Goal: Task Accomplishment & Management: Manage account settings

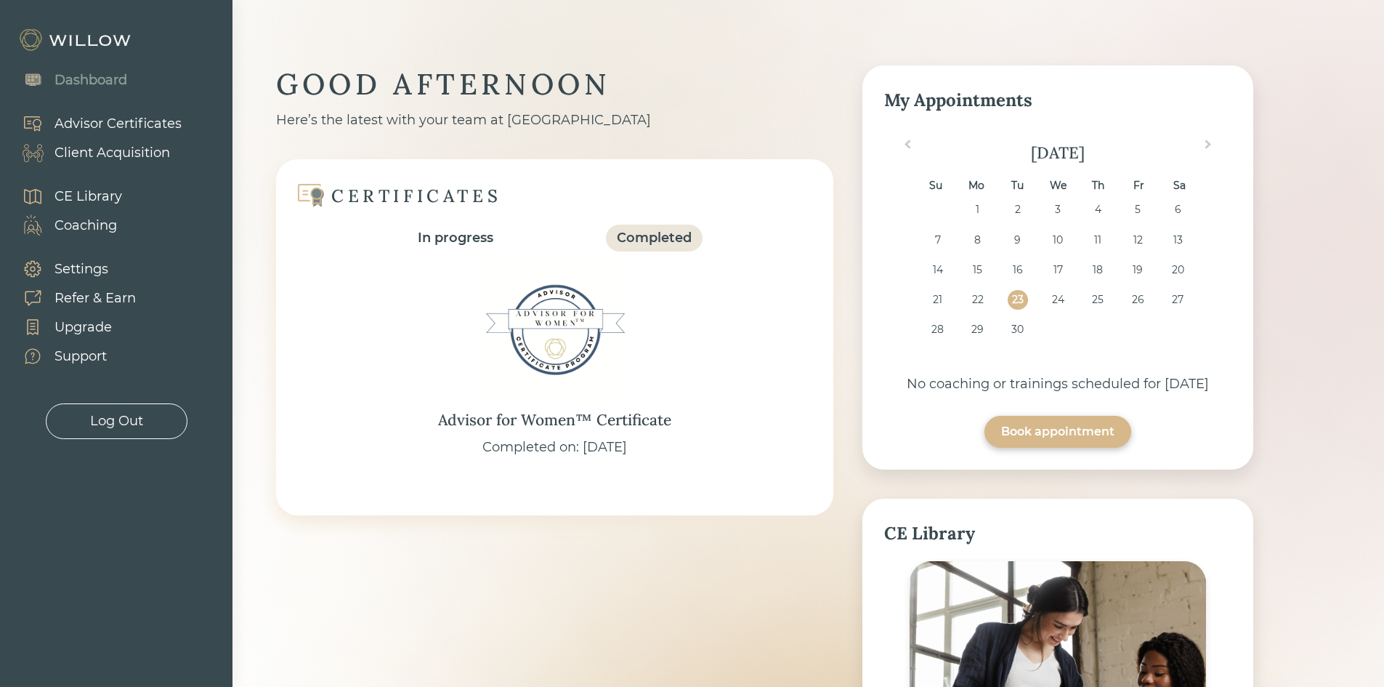
click at [105, 153] on div "Client Acquisition" at bounding box center [112, 153] width 116 height 20
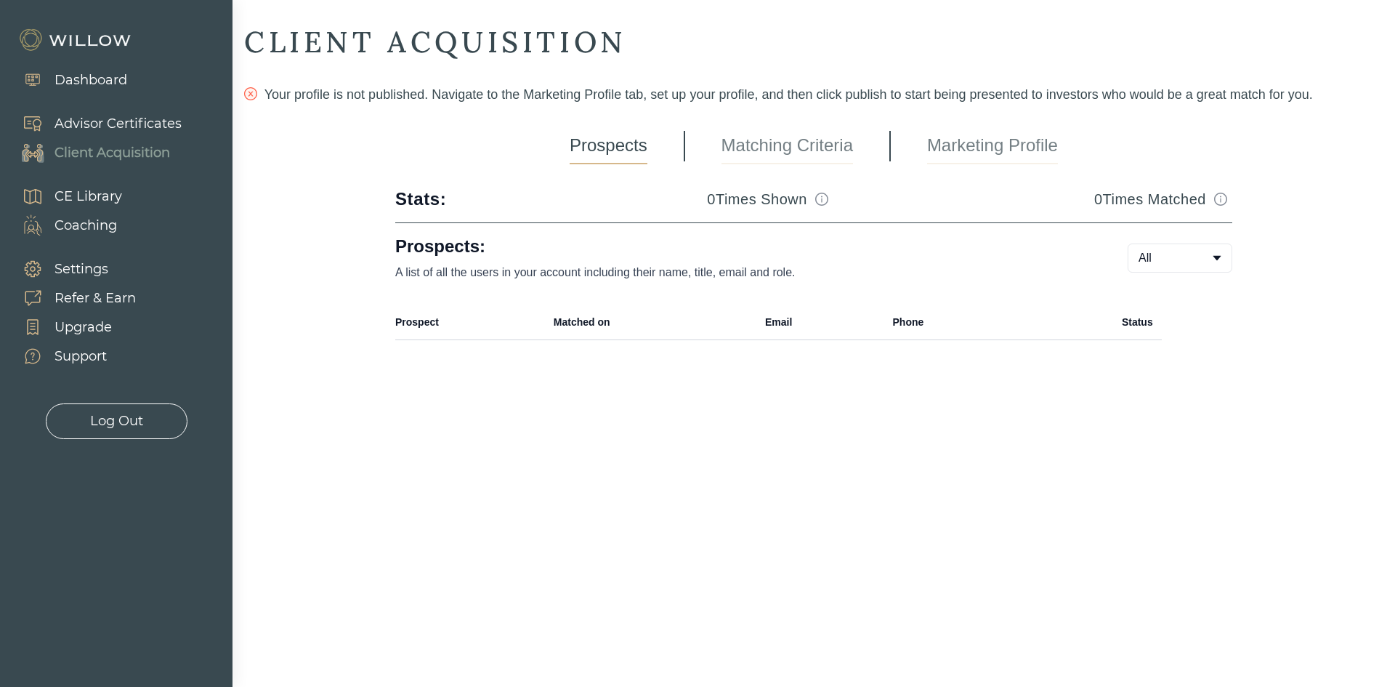
click at [795, 159] on link "Matching Criteria" at bounding box center [786, 146] width 131 height 36
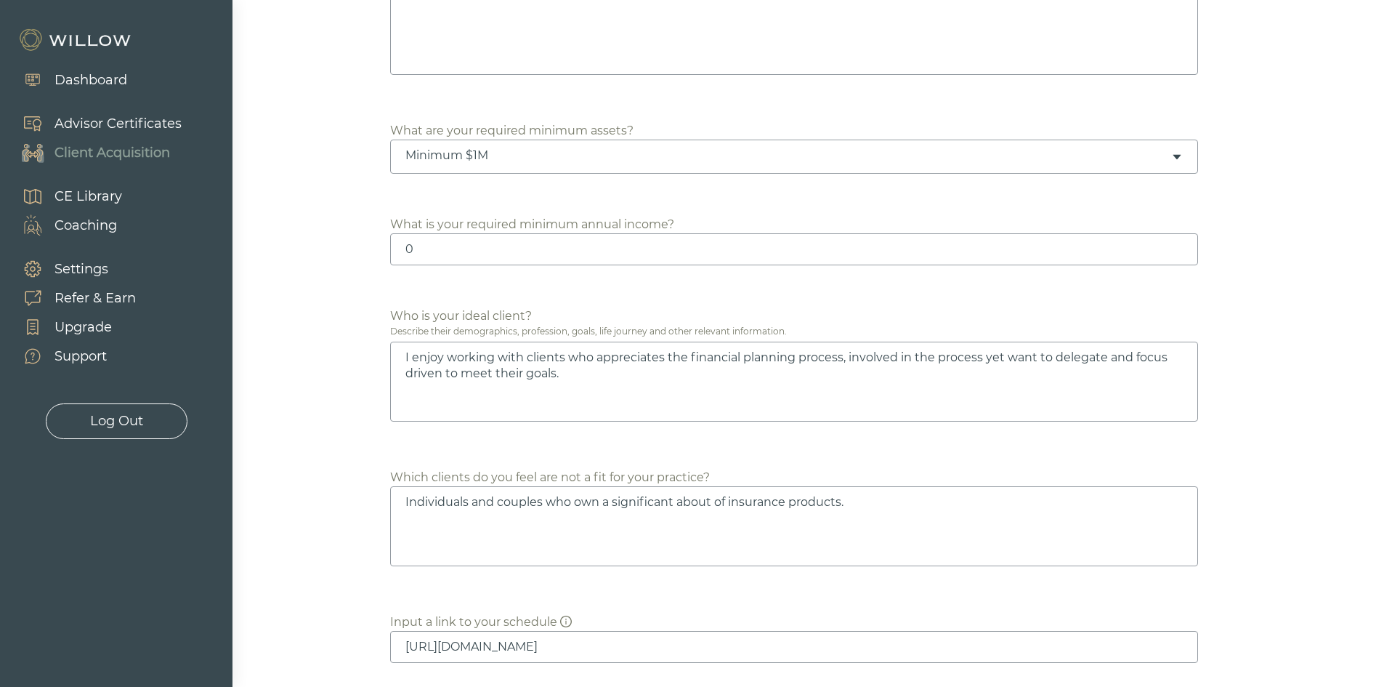
scroll to position [726, 0]
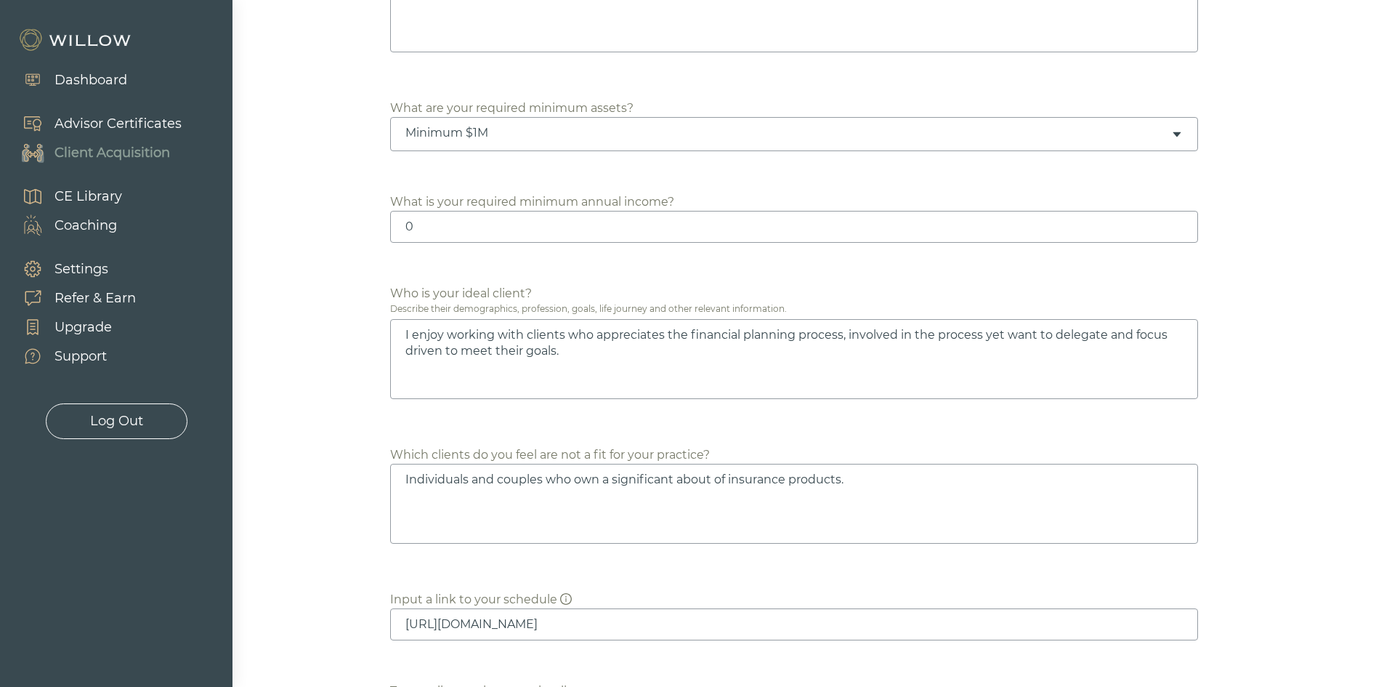
click at [541, 349] on textarea "I enjoy working with clients who appreciates the financial planning process, in…" at bounding box center [794, 359] width 808 height 80
drag, startPoint x: 541, startPoint y: 349, endPoint x: 418, endPoint y: 350, distance: 122.8
click at [418, 349] on textarea "I enjoy working with clients who appreciates the financial planning process, in…" at bounding box center [794, 359] width 808 height 80
click at [588, 334] on textarea "I enjoy working with clients who driven to meet their goalsappreciates the fina…" at bounding box center [794, 359] width 808 height 80
click at [406, 333] on textarea "I enjoy working with clients who are driven to meet their goalsappreciates the …" at bounding box center [794, 359] width 808 height 80
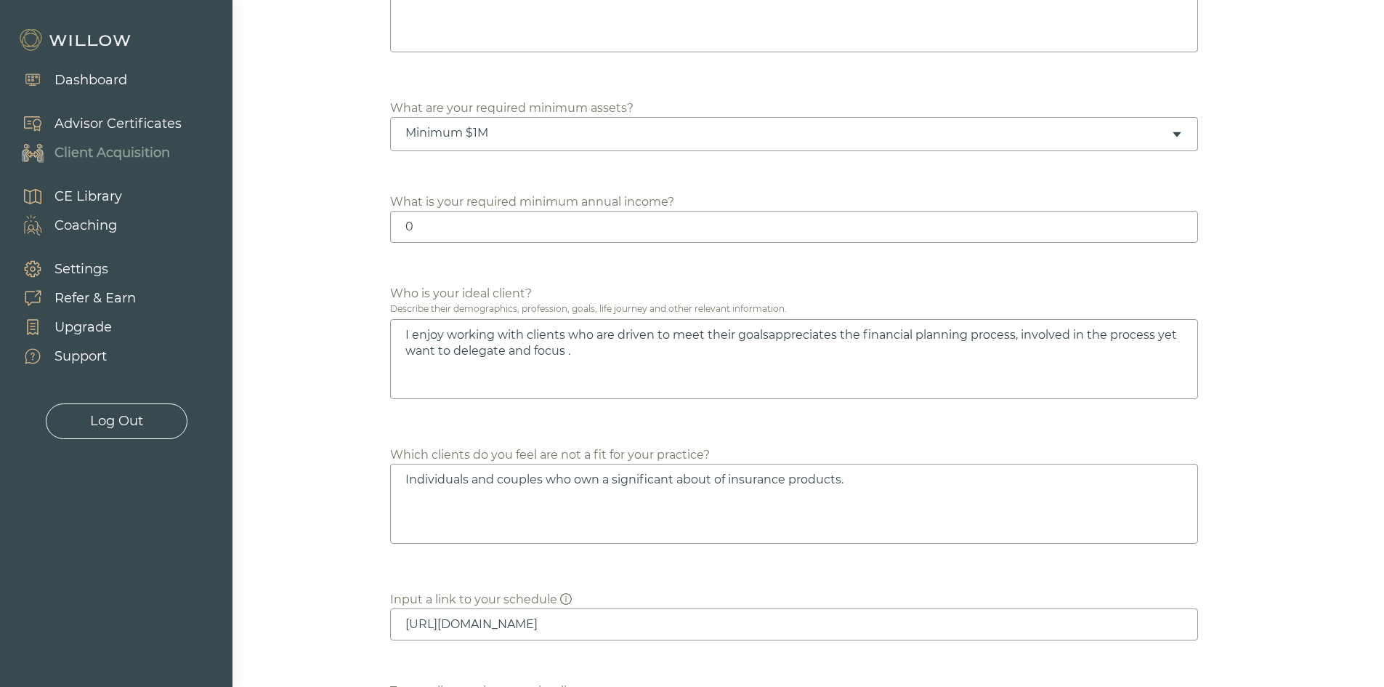
click at [769, 337] on textarea "I enjoy working with clients who are driven to meet their goalsappreciates the …" at bounding box center [794, 359] width 808 height 80
click at [801, 334] on textarea "I enjoy working with clients who are driven to meet their goals, appreciates th…" at bounding box center [794, 359] width 808 height 80
click at [800, 333] on textarea "I enjoy working with clients who are driven to meet their goals, appreciates th…" at bounding box center [794, 359] width 808 height 80
drag, startPoint x: 1021, startPoint y: 336, endPoint x: 1029, endPoint y: 357, distance: 21.9
click at [1029, 355] on textarea "I enjoy working with clients who are driven to meet their goals, involved in th…" at bounding box center [794, 359] width 808 height 80
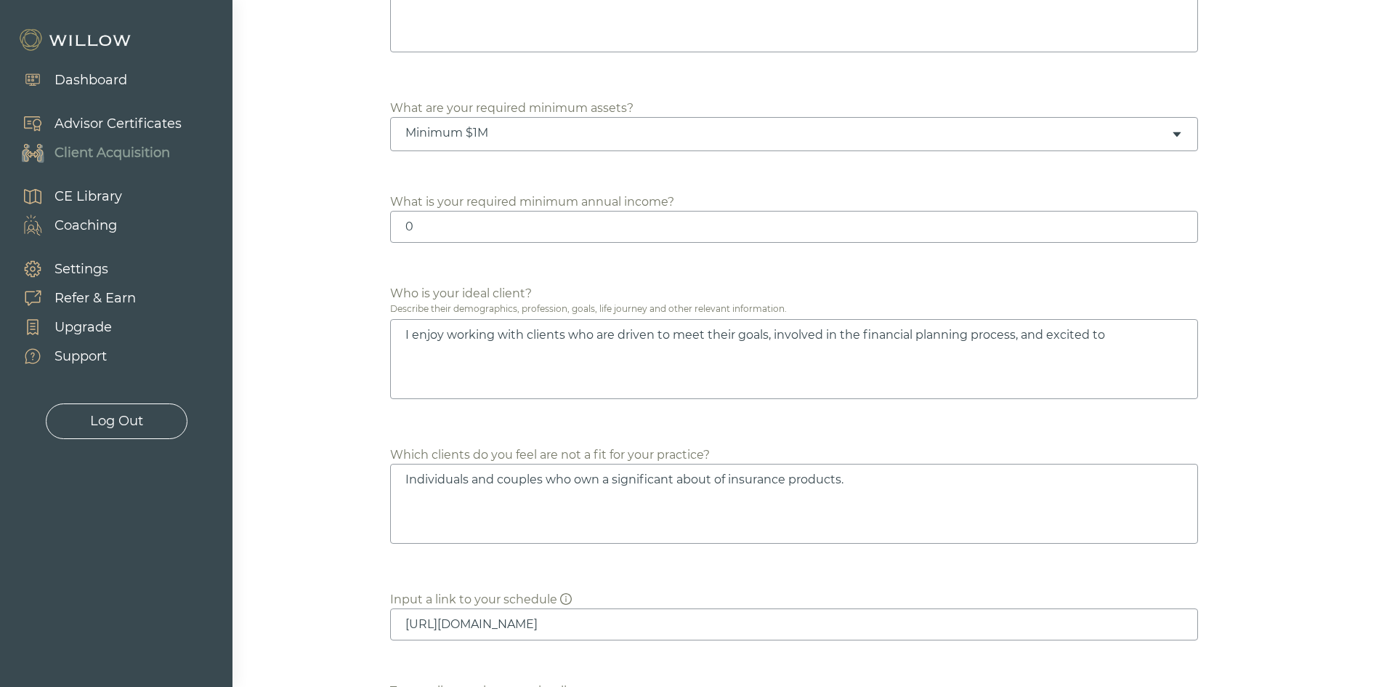
drag, startPoint x: 853, startPoint y: 481, endPoint x: 271, endPoint y: 392, distance: 588.7
click at [659, 523] on textarea "Individuals and couples who own a significant about of insurance products." at bounding box center [794, 504] width 808 height 80
click at [1069, 338] on textarea "I enjoy working with clients who are driven to meet their goals, involved in th…" at bounding box center [794, 359] width 808 height 80
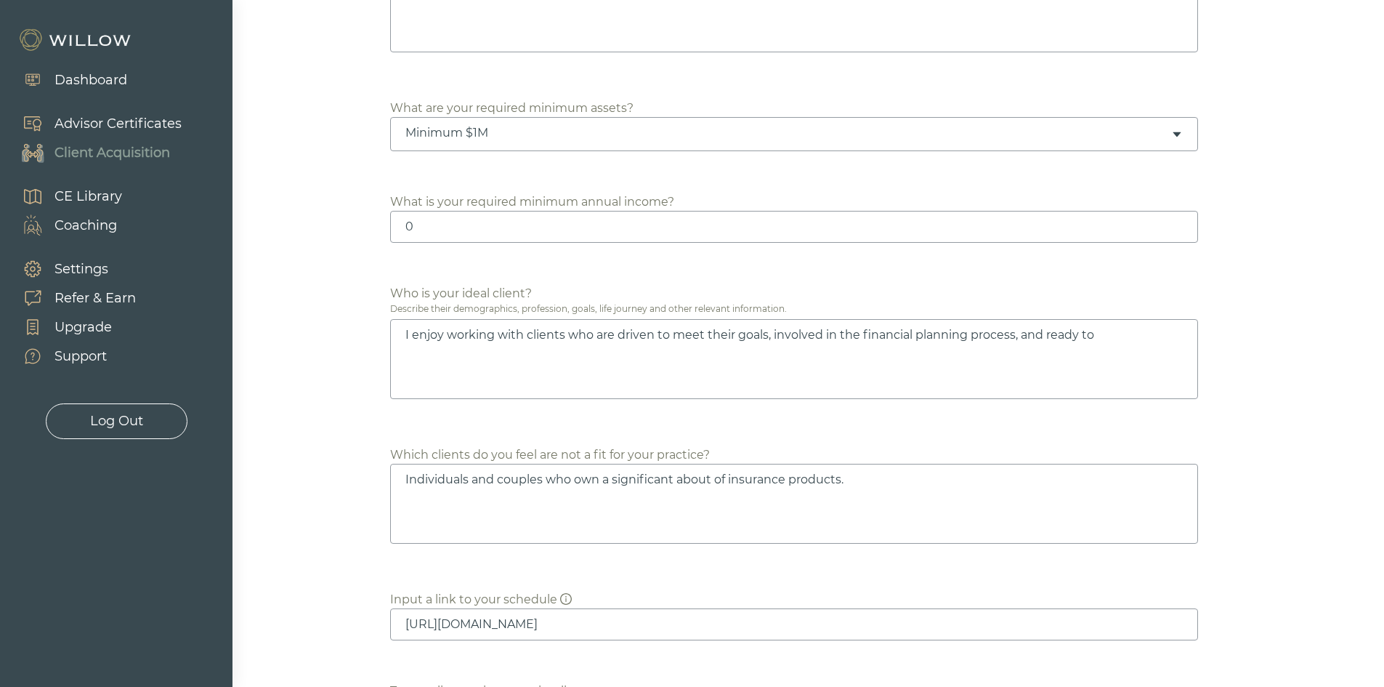
click at [1106, 325] on textarea "I enjoy working with clients who are driven to meet their goals, involved in th…" at bounding box center [794, 359] width 808 height 80
type textarea "I enjoy working with clients who are driven to meet their goals, involved in th…"
drag, startPoint x: 725, startPoint y: 477, endPoint x: 365, endPoint y: 448, distance: 361.6
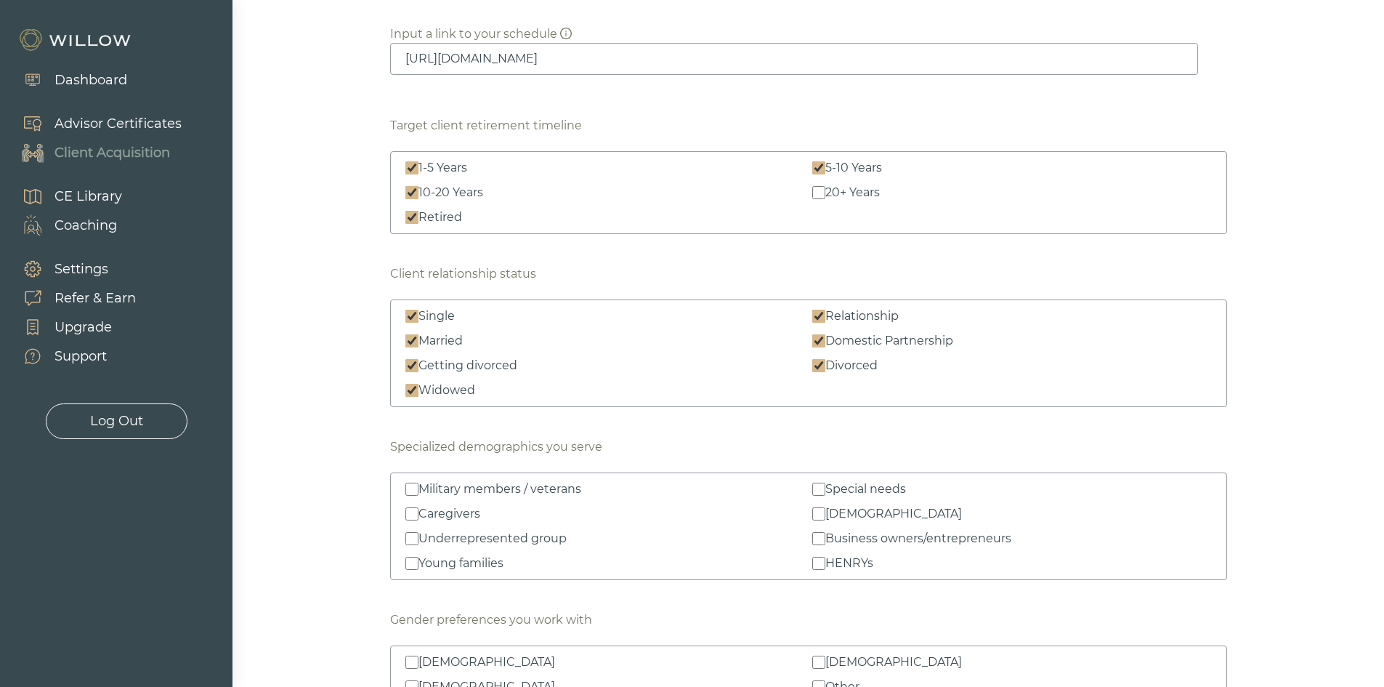
scroll to position [1308, 0]
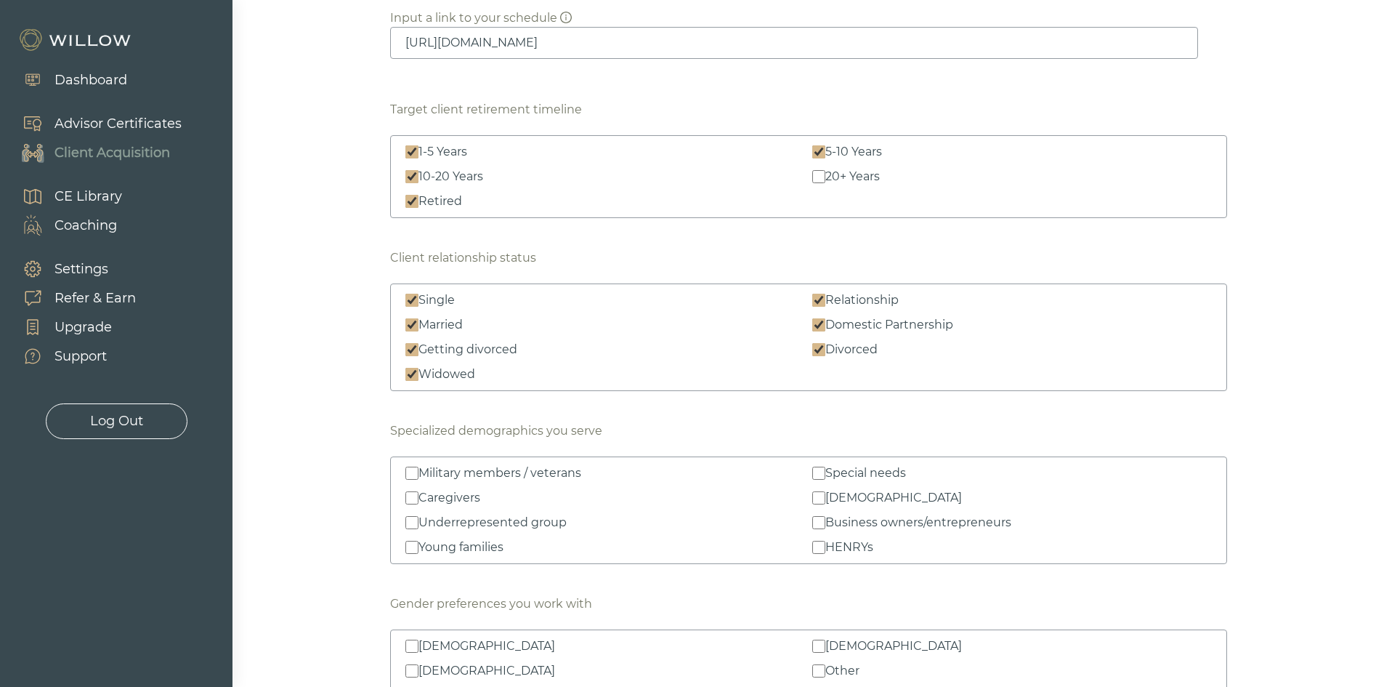
type textarea "Clients with a focus on insurance products."
click at [326, 580] on div "Which states and territories are you able/willing to work in Required Check All…" at bounding box center [808, 147] width 1128 height 2535
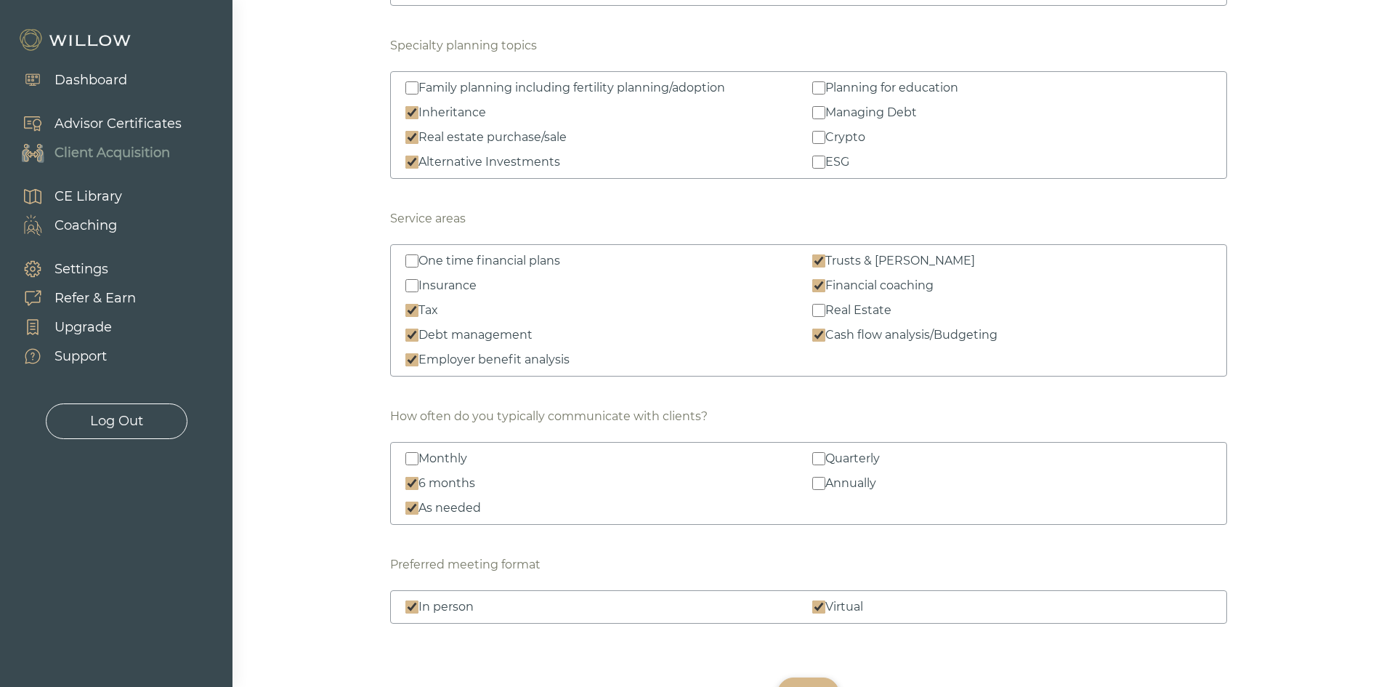
scroll to position [2034, 0]
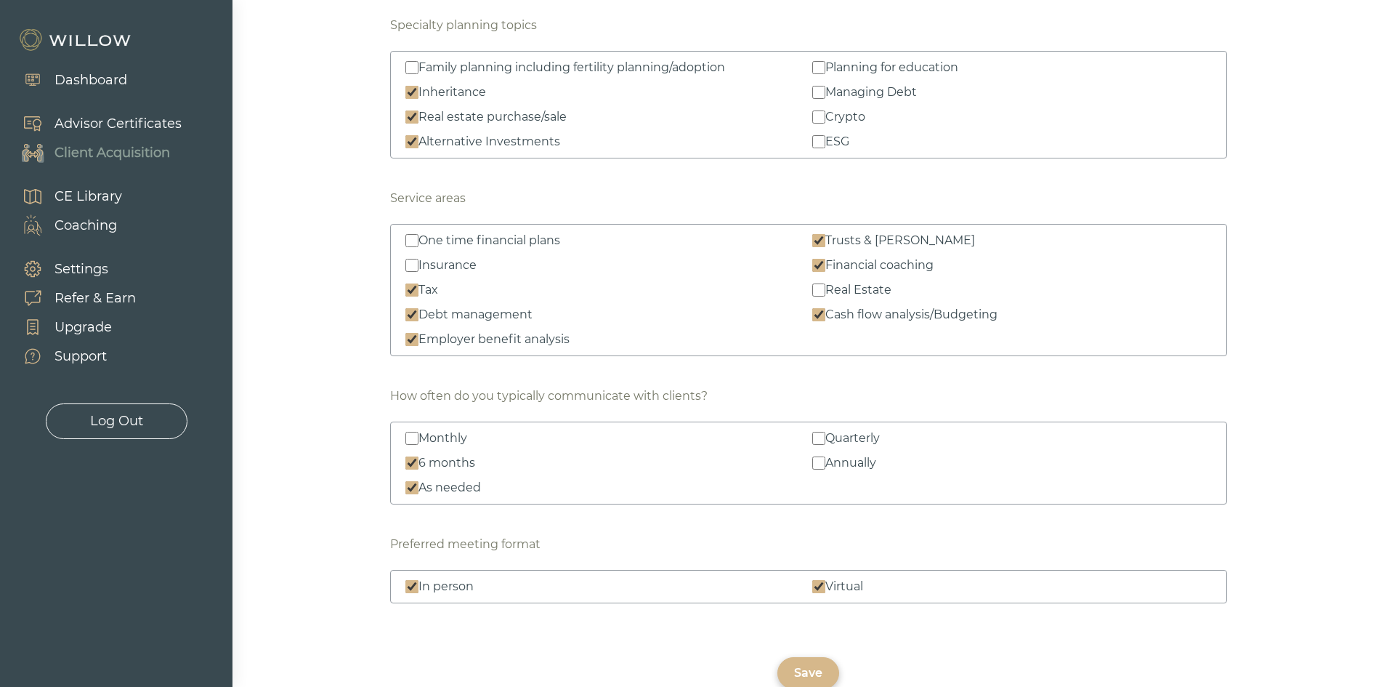
click at [817, 434] on input "Quarterly" at bounding box center [818, 438] width 13 height 13
checkbox input "true"
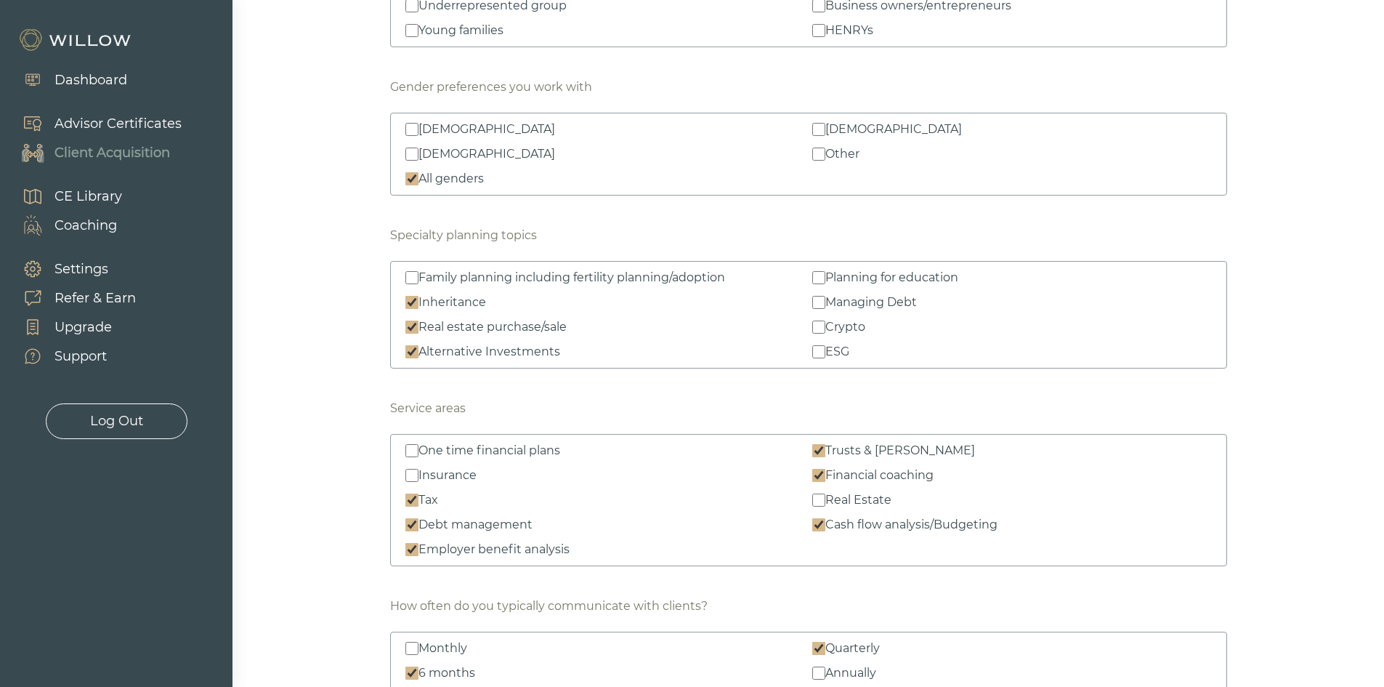
scroll to position [2036, 0]
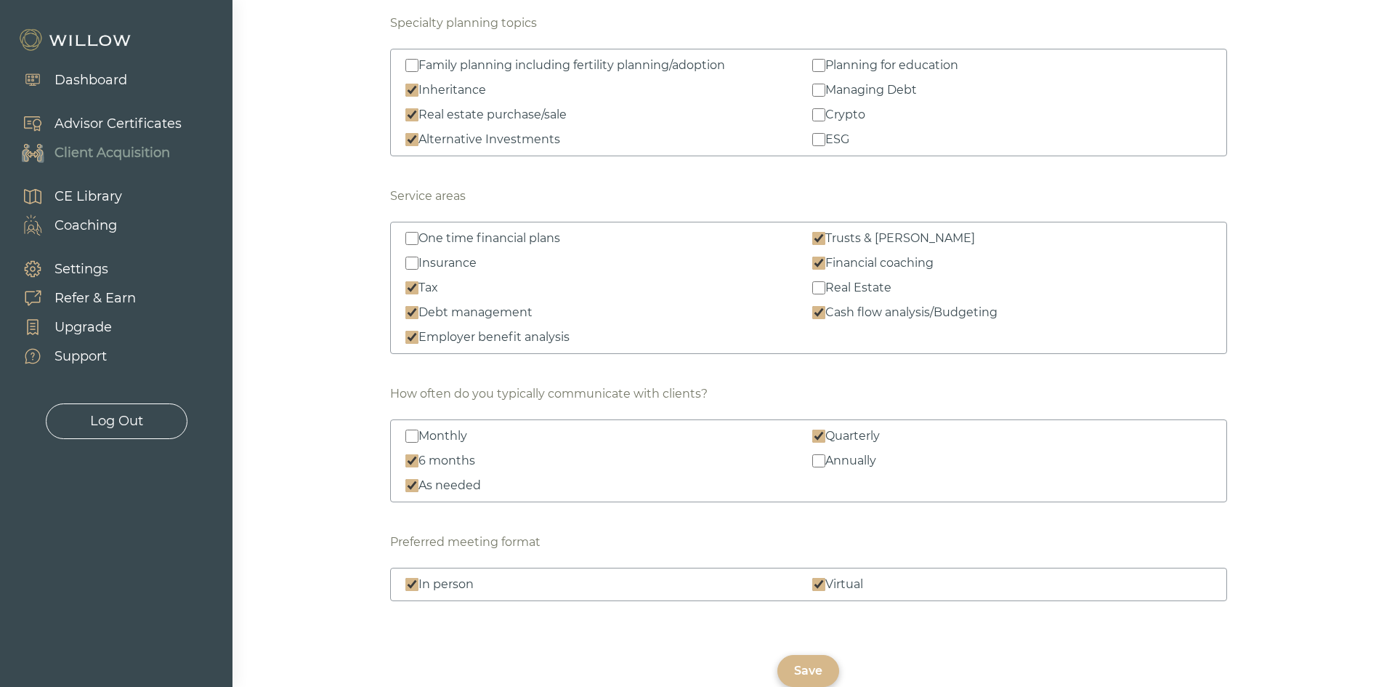
click at [825, 661] on div "Save" at bounding box center [808, 671] width 62 height 32
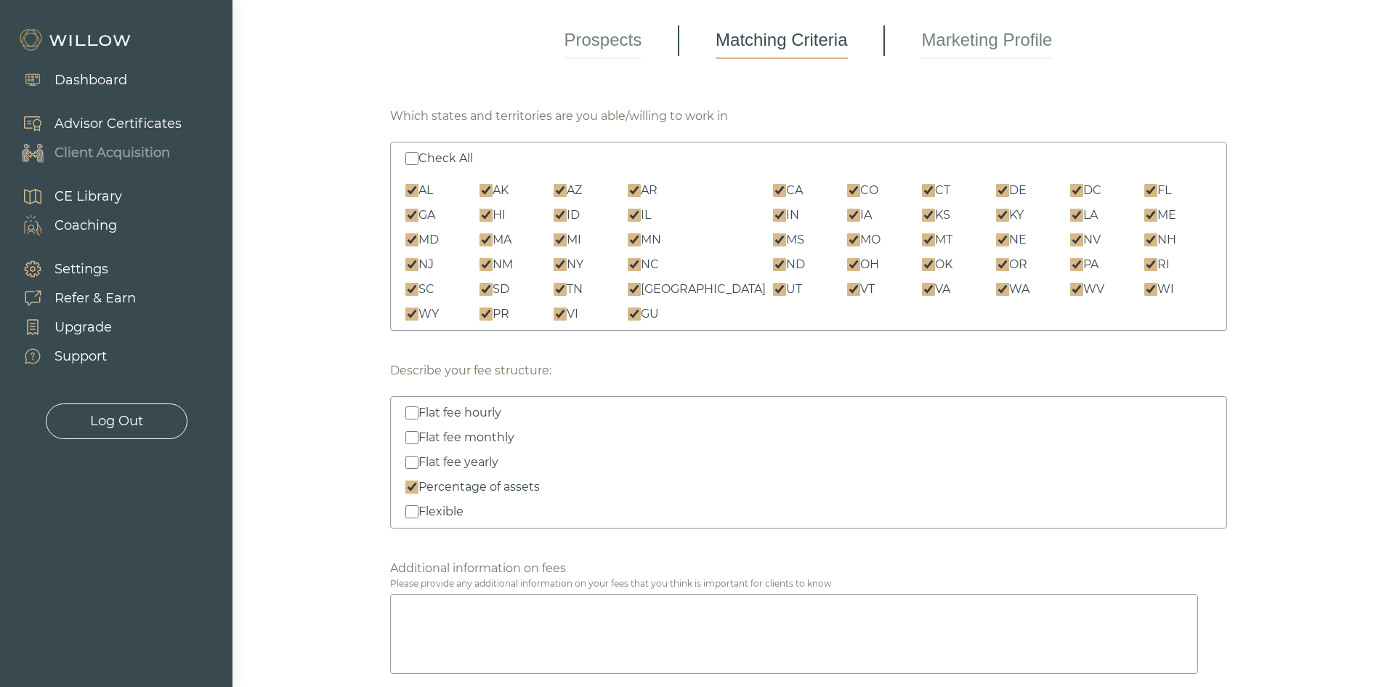
scroll to position [0, 0]
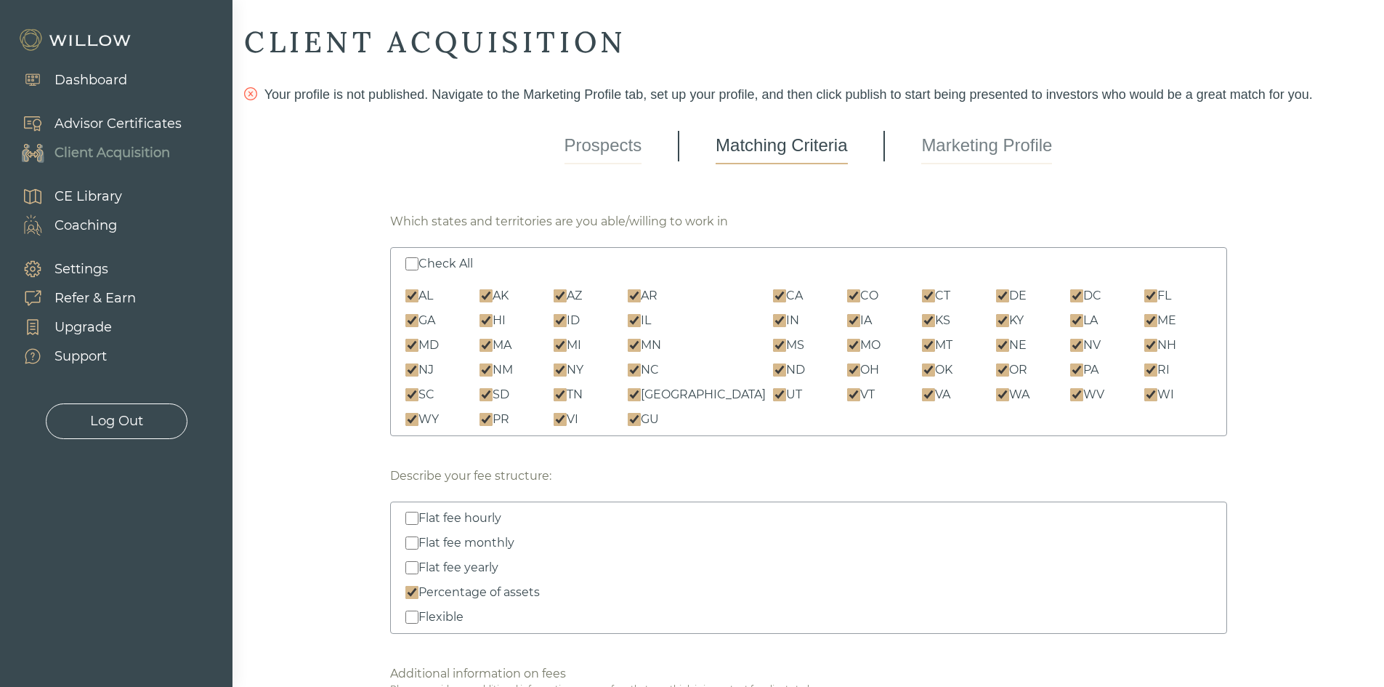
click at [1020, 141] on link "Marketing Profile" at bounding box center [986, 146] width 131 height 36
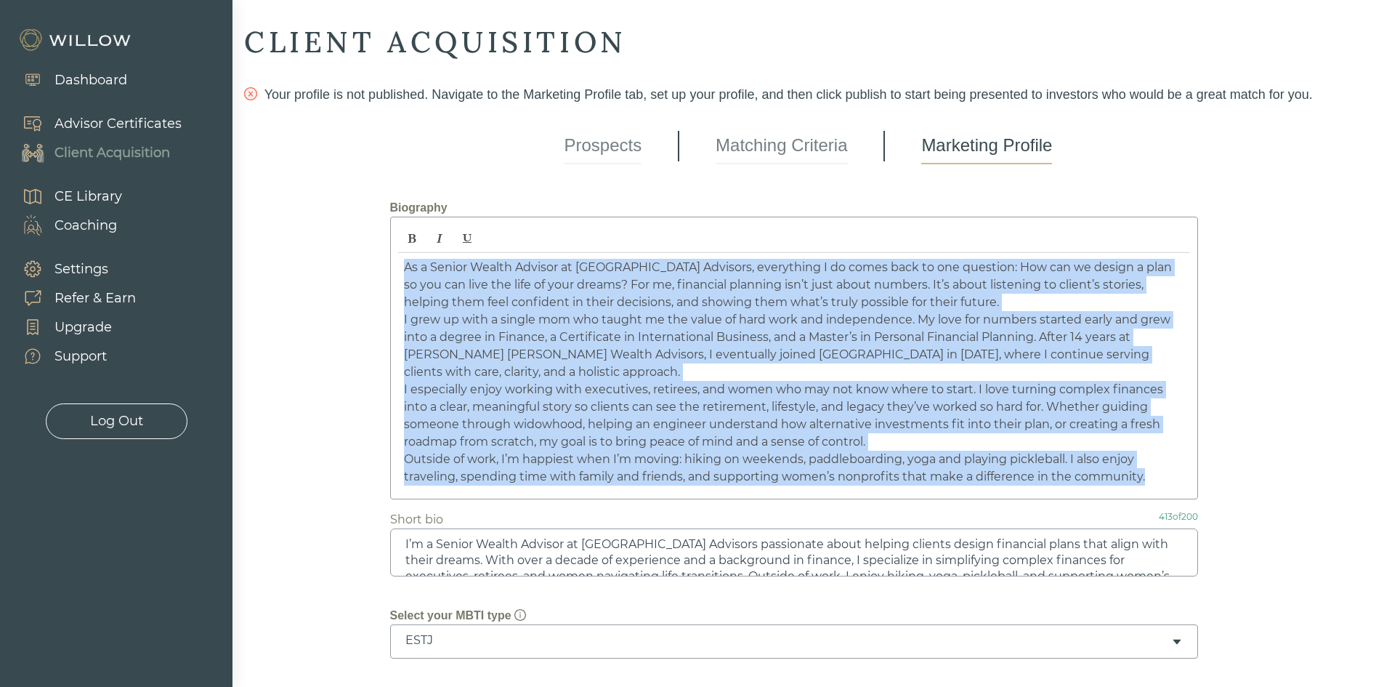
drag, startPoint x: 402, startPoint y: 259, endPoint x: 1223, endPoint y: 653, distance: 910.8
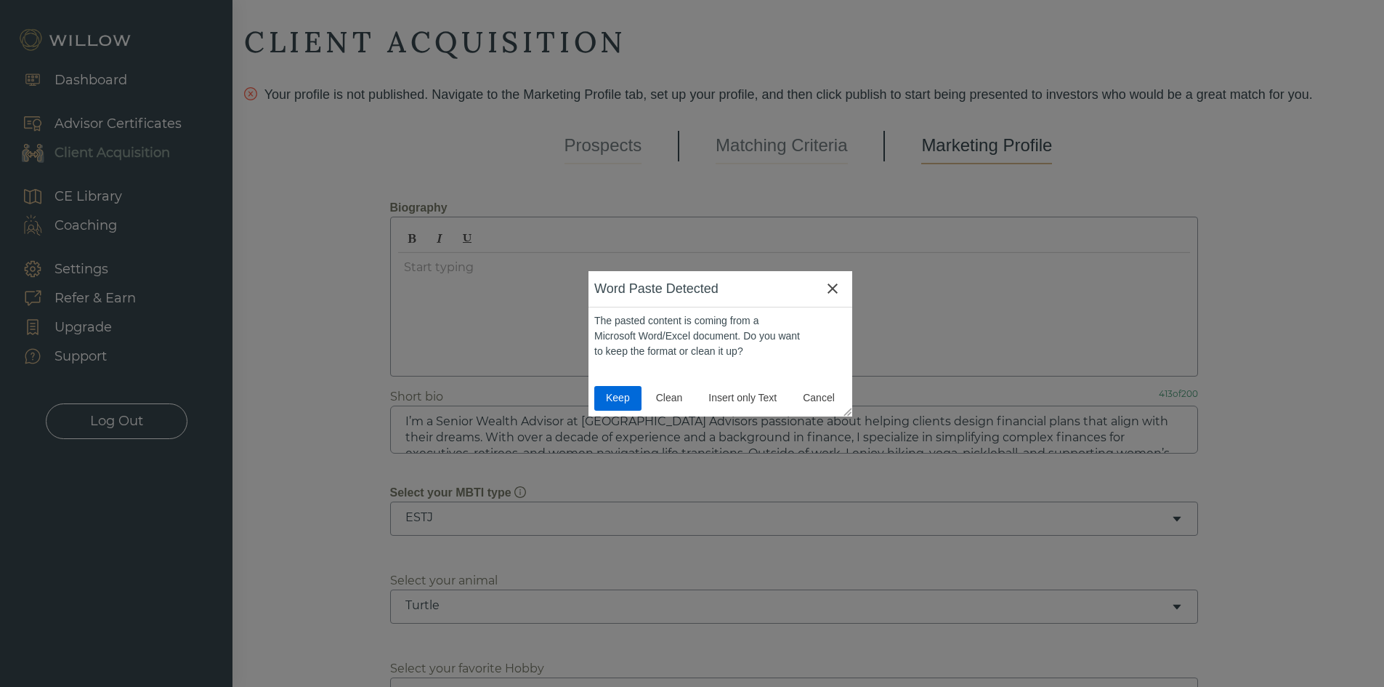
click at [614, 392] on span "Keep" at bounding box center [618, 397] width 36 height 15
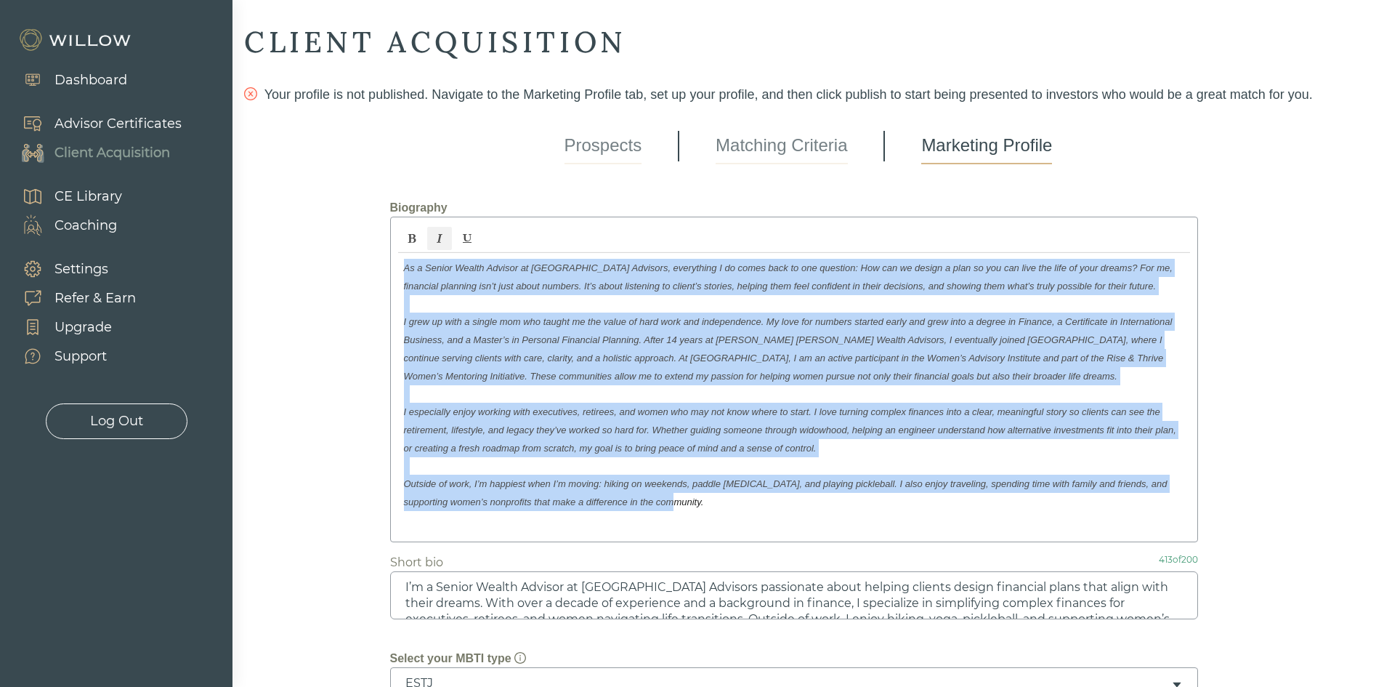
drag, startPoint x: 670, startPoint y: 506, endPoint x: 278, endPoint y: 170, distance: 516.8
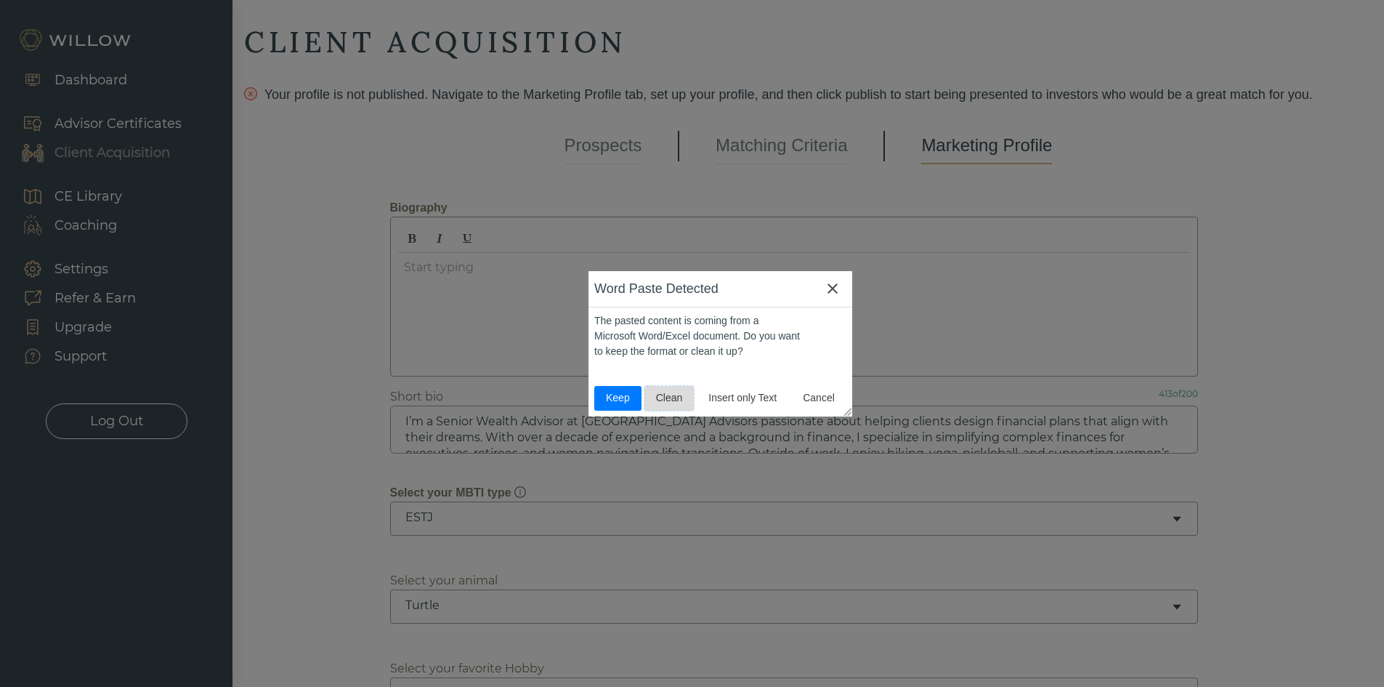
click at [661, 397] on span "Clean" at bounding box center [669, 397] width 39 height 15
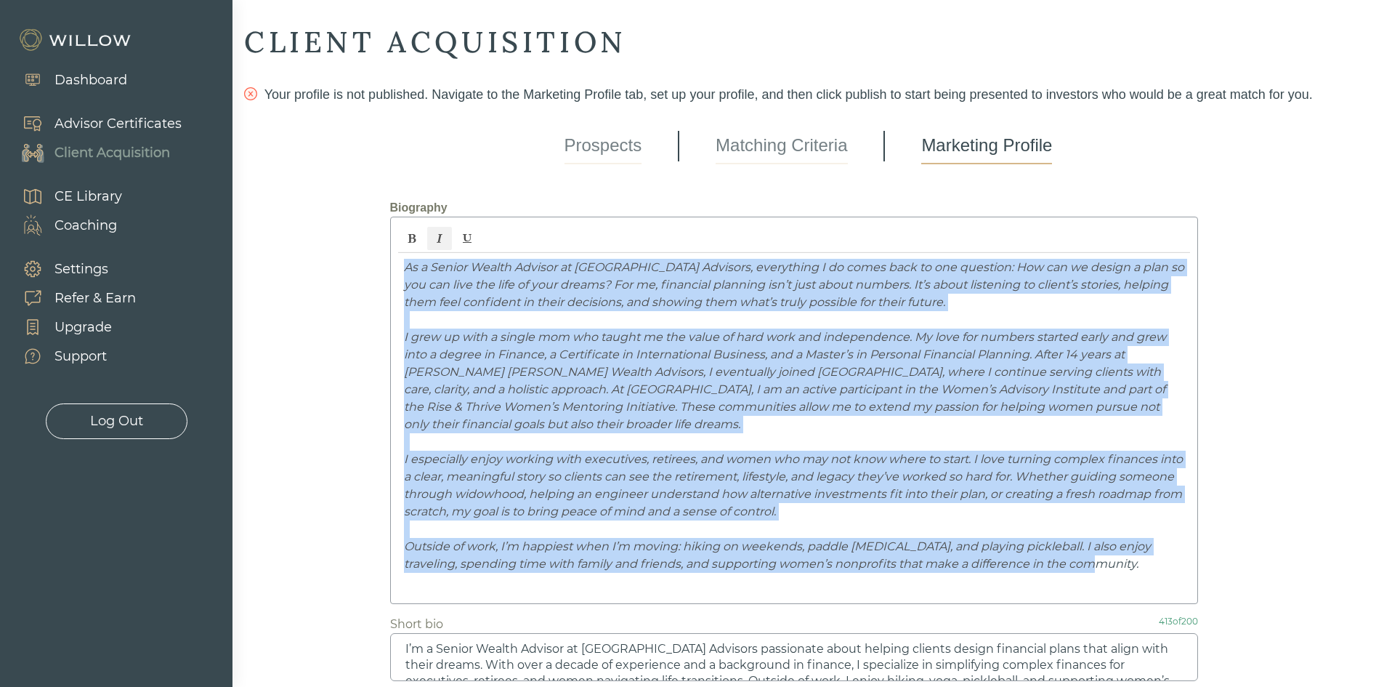
drag, startPoint x: 1106, startPoint y: 567, endPoint x: 275, endPoint y: 173, distance: 919.0
click at [440, 241] on icon "Italic" at bounding box center [439, 238] width 10 height 10
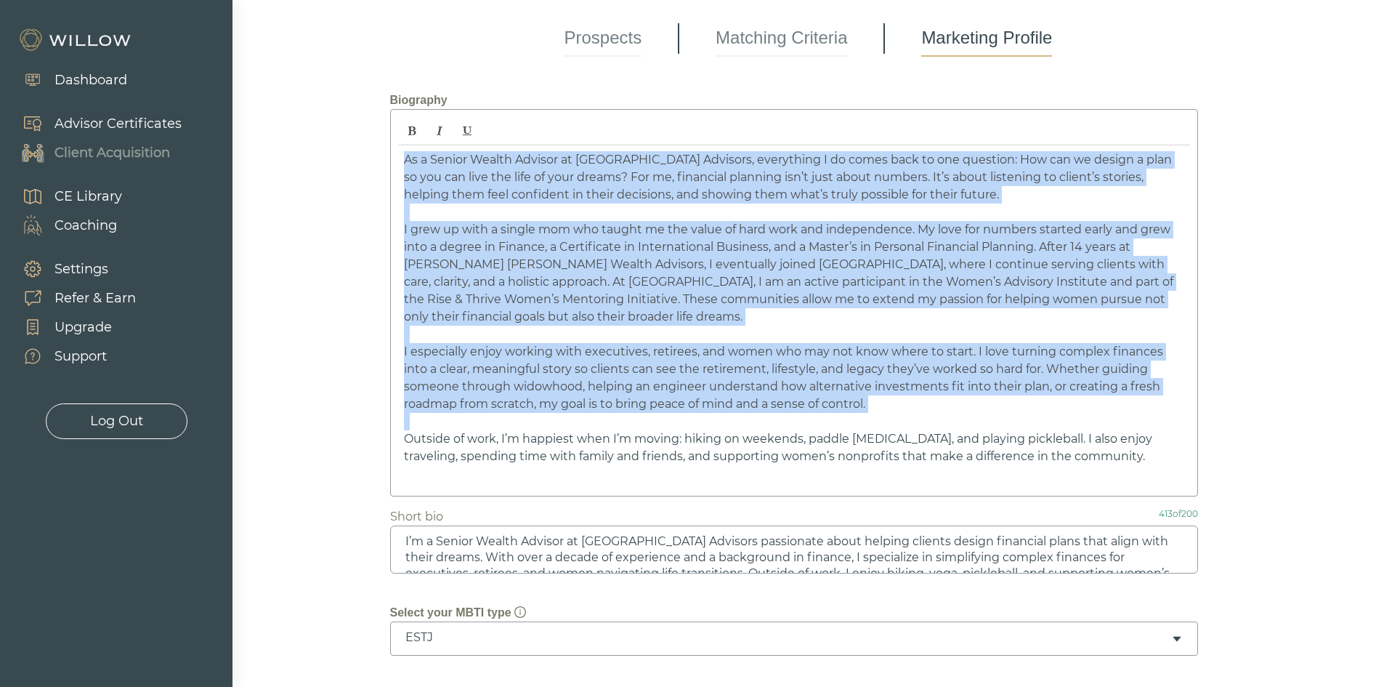
scroll to position [145, 0]
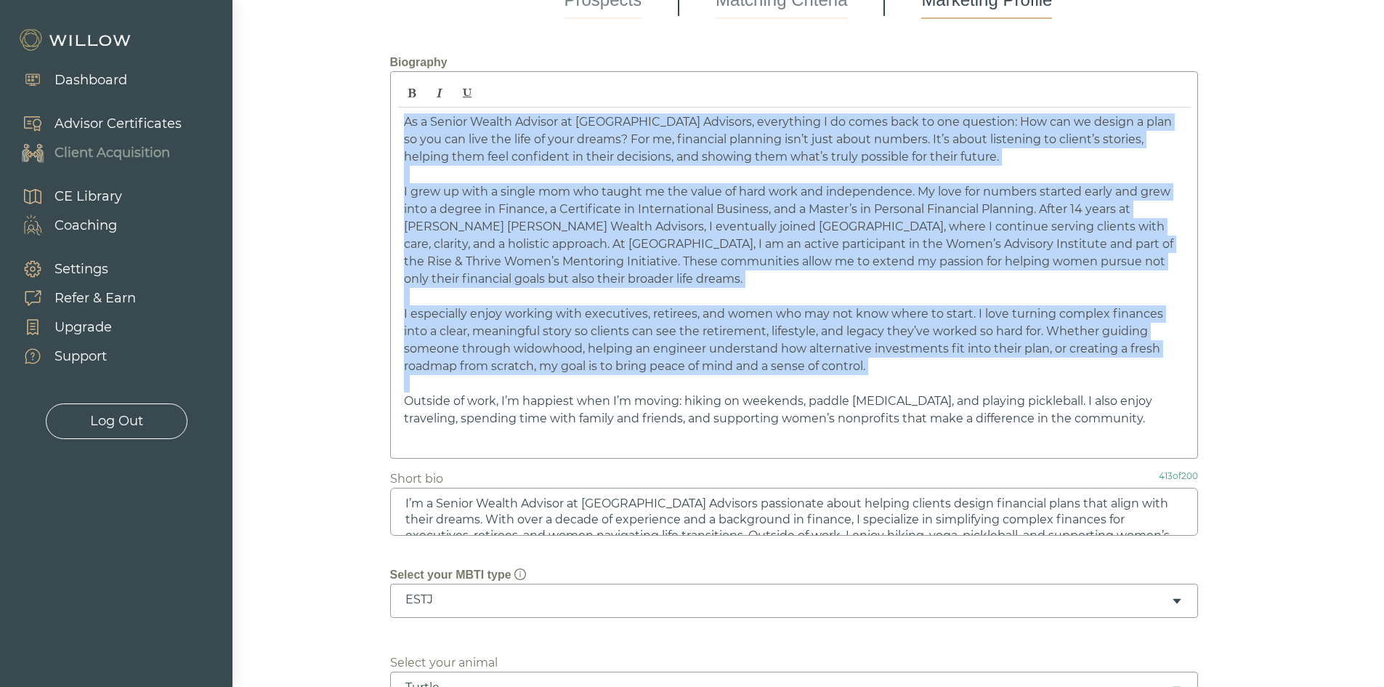
click at [869, 398] on span "Outside of work, I’m happiest when I’m moving: hiking on weekends, paddle [MEDI…" at bounding box center [778, 409] width 748 height 31
click at [885, 402] on span "Outside of work, I’m happiest when I’m moving: hiking on weekends, paddle [MEDI…" at bounding box center [778, 409] width 748 height 31
click at [883, 402] on span "Outside of work, I’m happiest when I’m moving: hiking on weekends, paddle [MEDI…" at bounding box center [778, 409] width 748 height 31
click at [875, 399] on span "Outside of work, I’m happiest when I’m moving: hiking on weekends, paddle [MEDI…" at bounding box center [778, 409] width 748 height 31
click at [874, 398] on span "Outside of work, I’m happiest when I’m moving: hiking on weekends, paddle [MEDI…" at bounding box center [778, 409] width 748 height 31
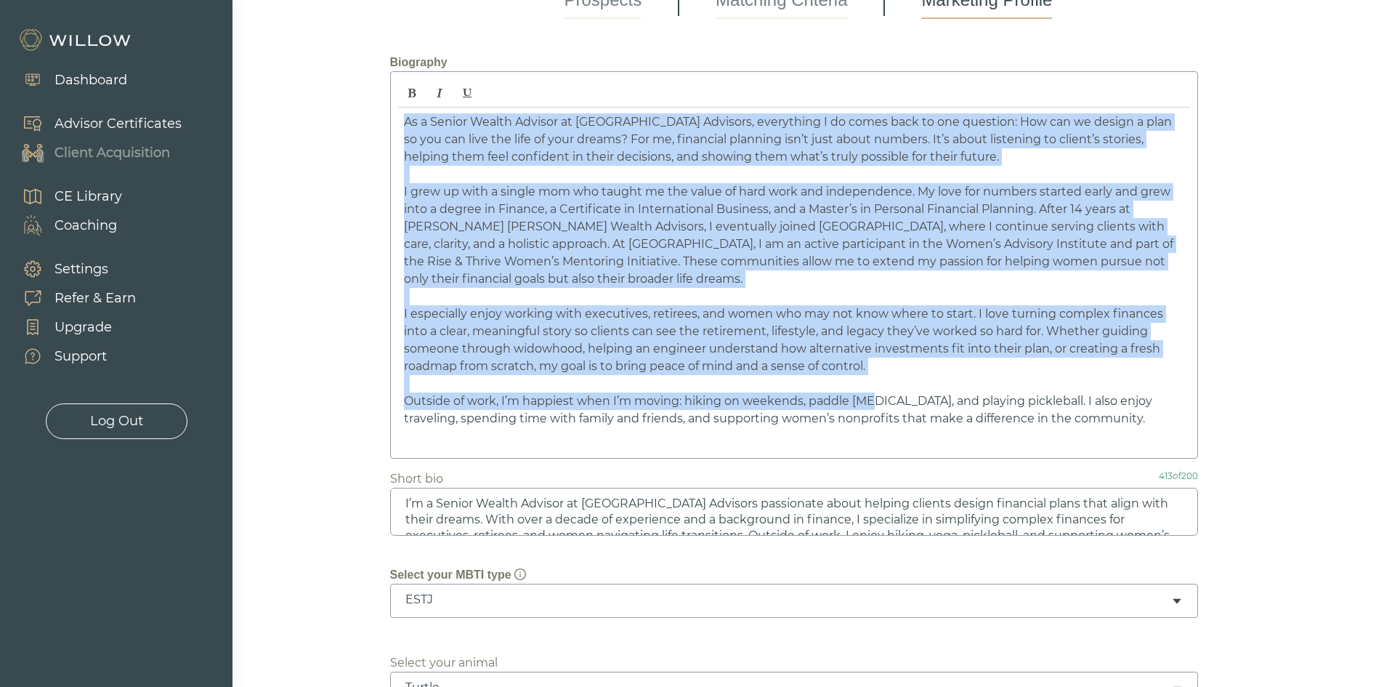
click at [873, 398] on span "Outside of work, I’m happiest when I’m moving: hiking on weekends, paddle [MEDI…" at bounding box center [778, 409] width 748 height 31
click at [869, 399] on span "Outside of work, I’m happiest when I’m moving: hiking on weekends, paddle [MEDI…" at bounding box center [778, 409] width 748 height 31
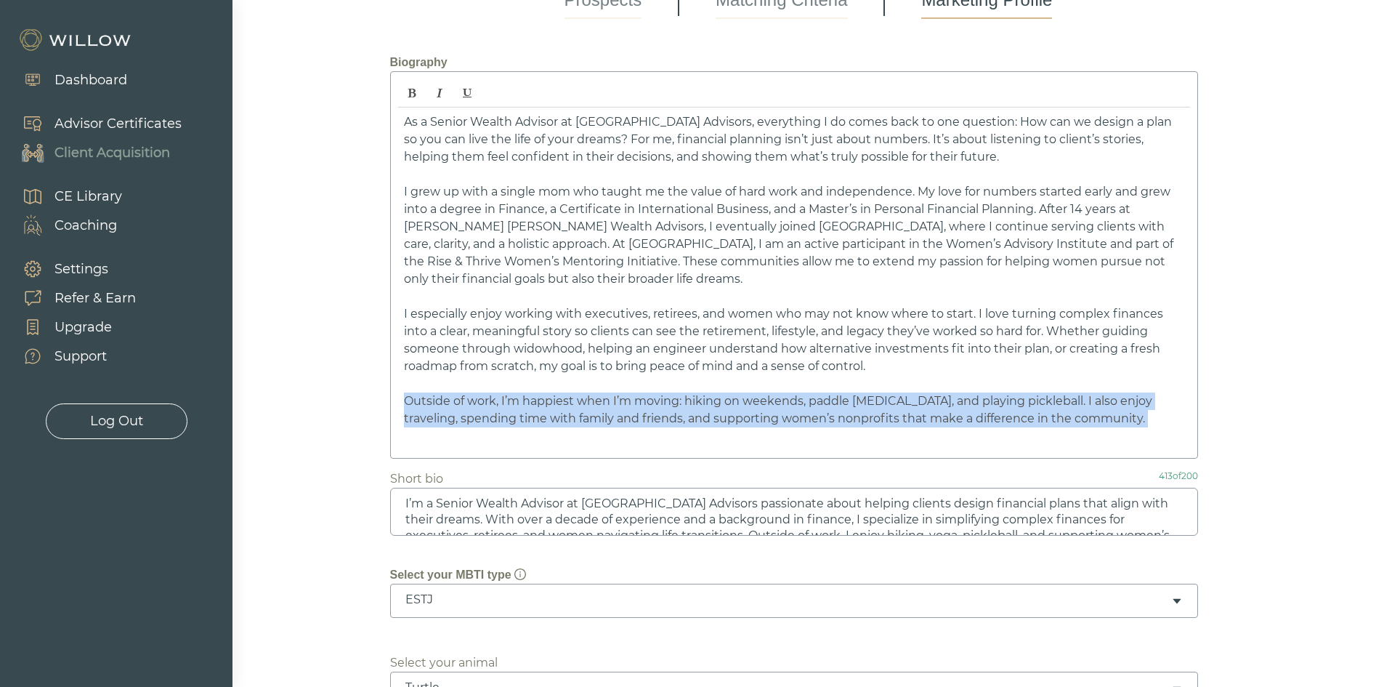
click at [869, 398] on span "Outside of work, I’m happiest when I’m moving: hiking on weekends, paddle [MEDI…" at bounding box center [778, 409] width 748 height 31
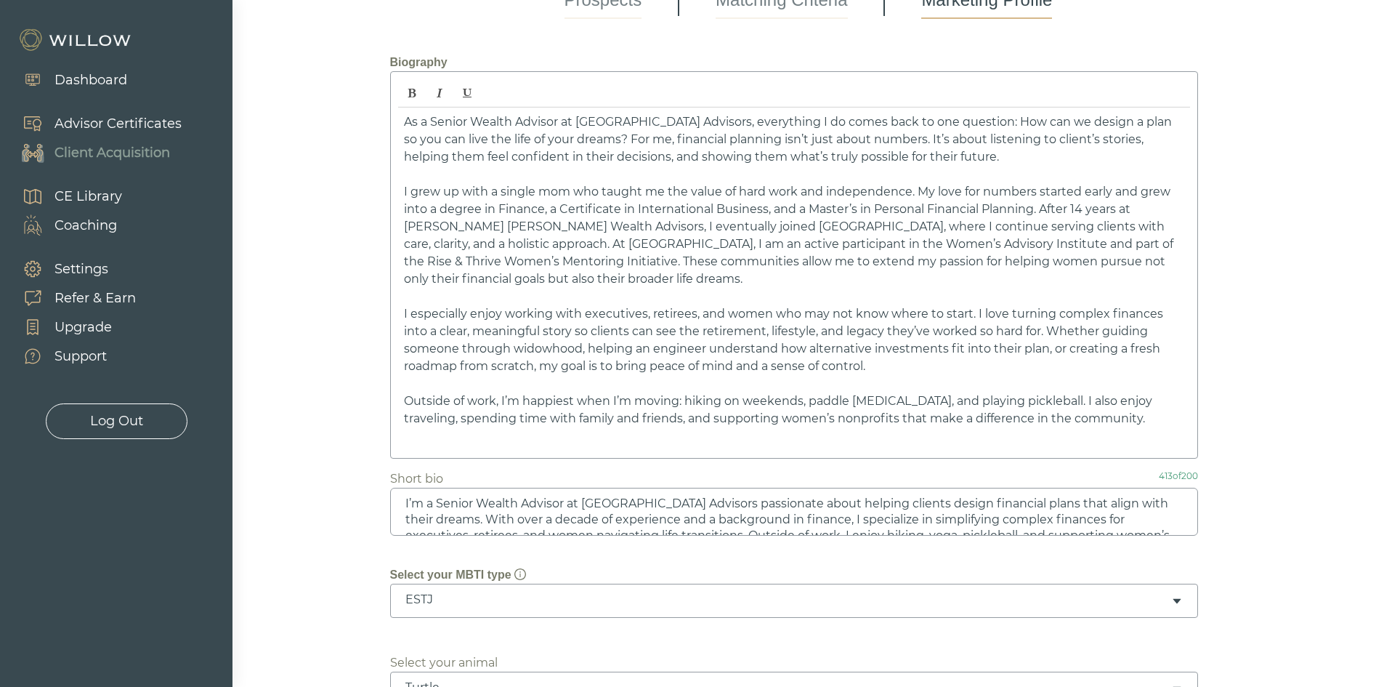
click at [883, 400] on span "Outside of work, I’m happiest when I’m moving: hiking on weekends, paddle [MEDI…" at bounding box center [778, 409] width 748 height 31
click at [902, 404] on span "Outside of work, I’m happiest when I’m moving: hiking on weekends, paddle [MEDI…" at bounding box center [778, 409] width 748 height 31
click at [886, 405] on span "Outside of work, I’m happiest when I’m moving: hiking on weekends, paddle [MEDI…" at bounding box center [778, 409] width 748 height 31
drag, startPoint x: 886, startPoint y: 404, endPoint x: 862, endPoint y: 397, distance: 24.4
click at [862, 397] on span "Outside of work, I’m happiest when I’m moving: hiking on weekends, paddle [MEDI…" at bounding box center [778, 409] width 748 height 31
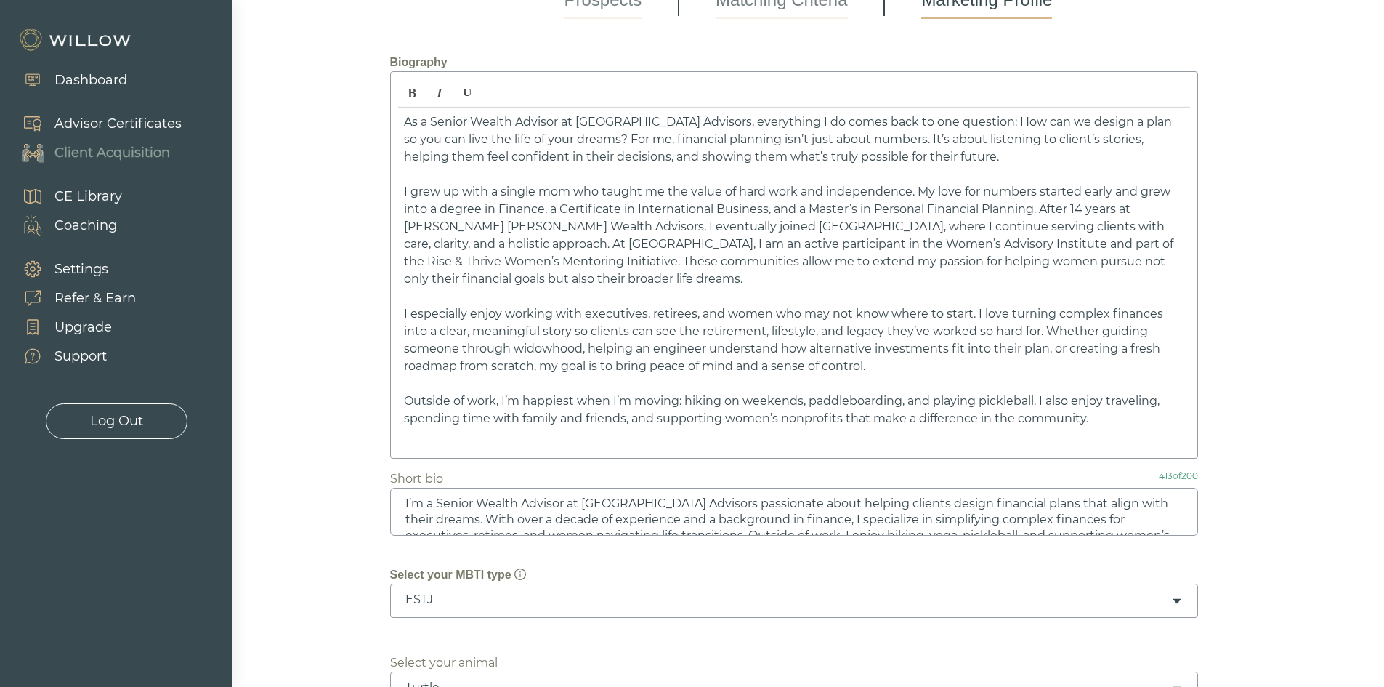
click at [936, 437] on p at bounding box center [794, 435] width 780 height 17
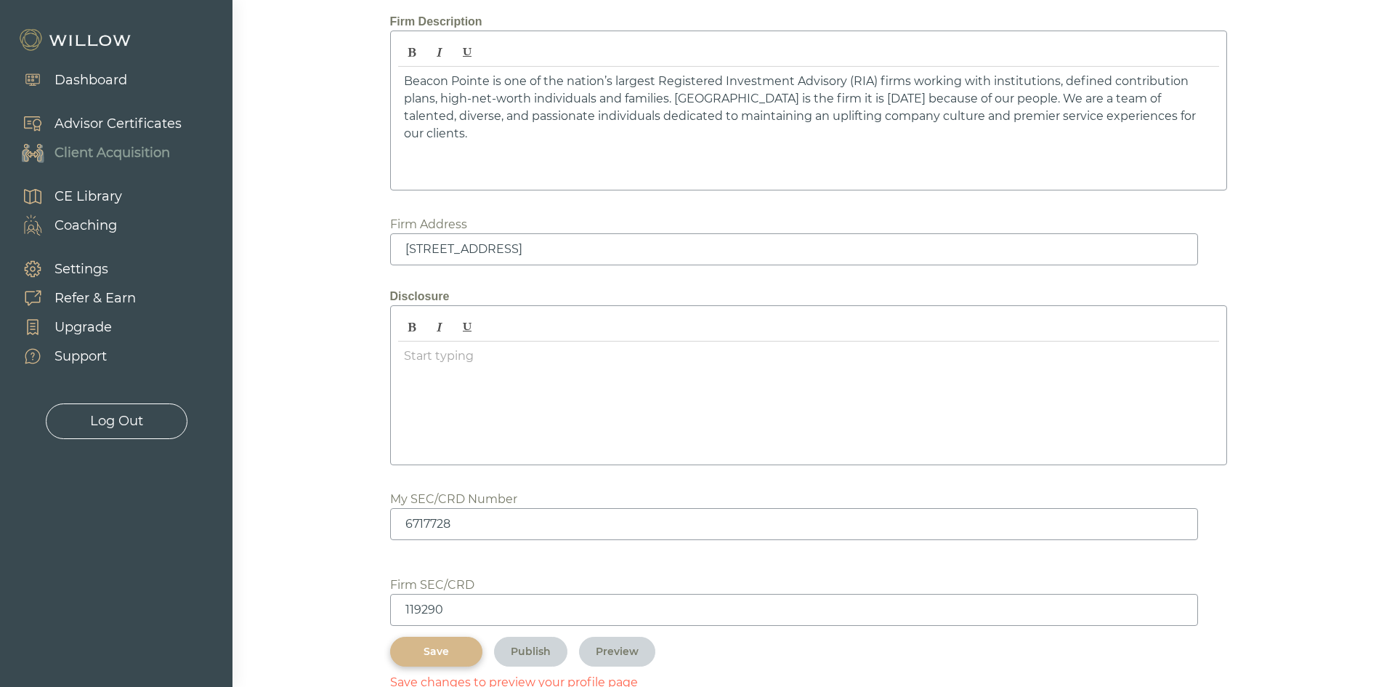
scroll to position [1846, 0]
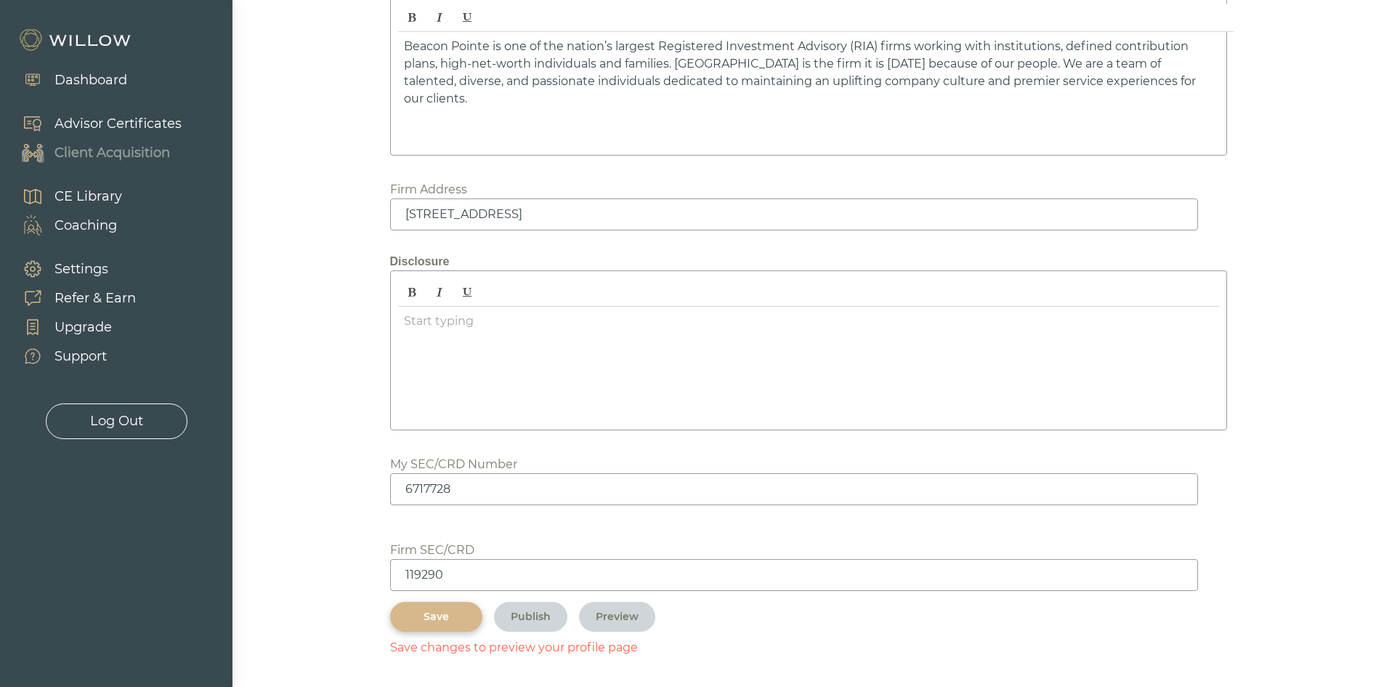
click at [453, 612] on div "Save" at bounding box center [436, 616] width 59 height 15
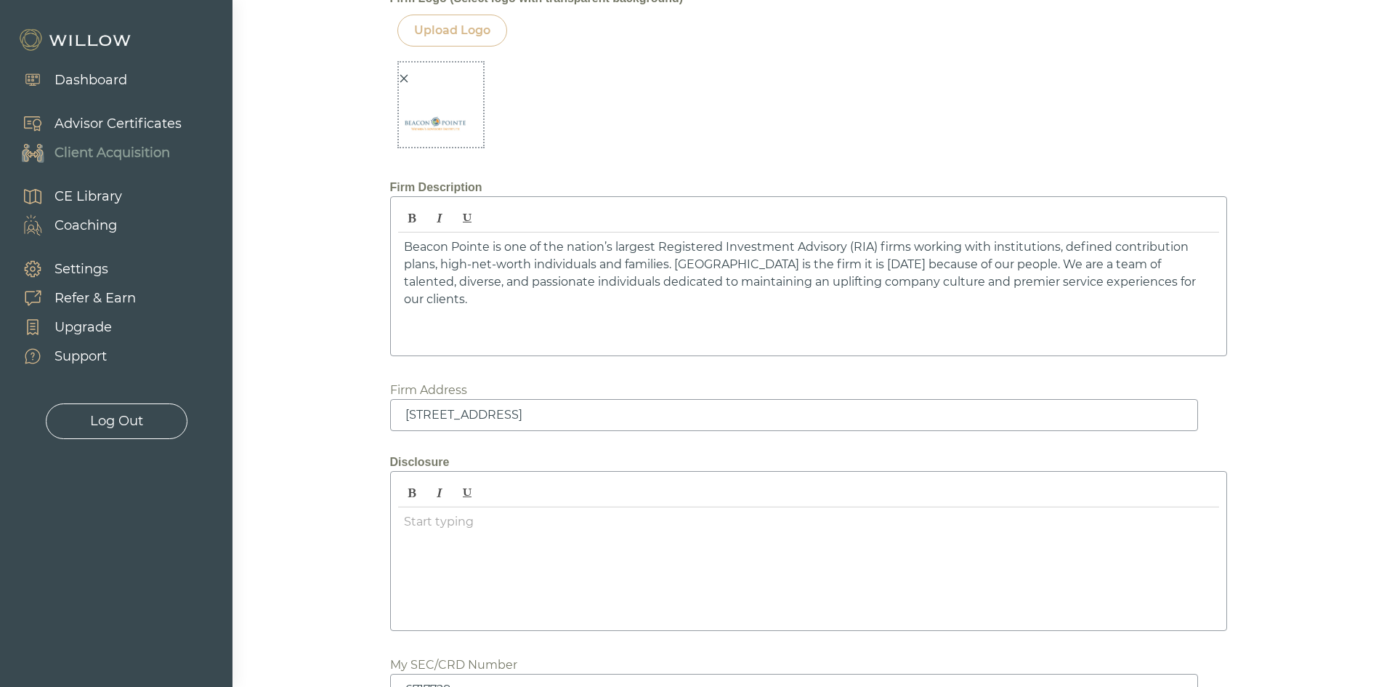
scroll to position [1628, 0]
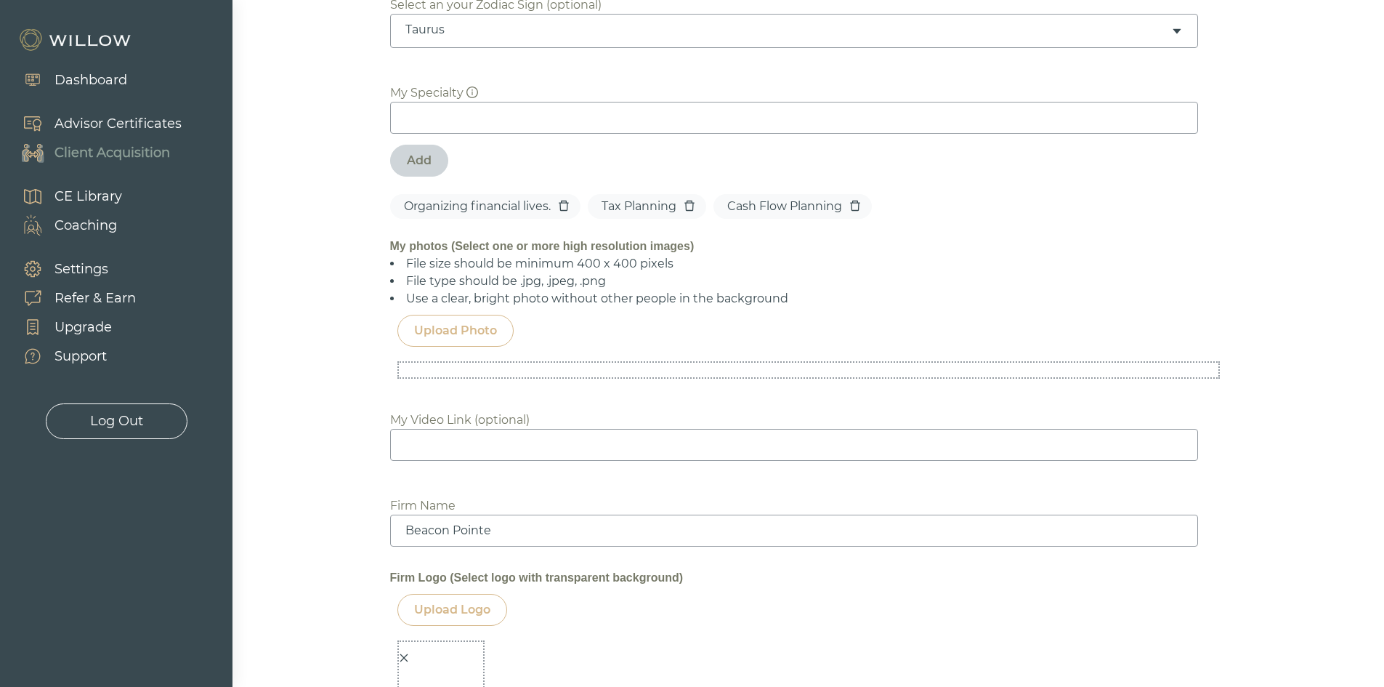
scroll to position [1047, 0]
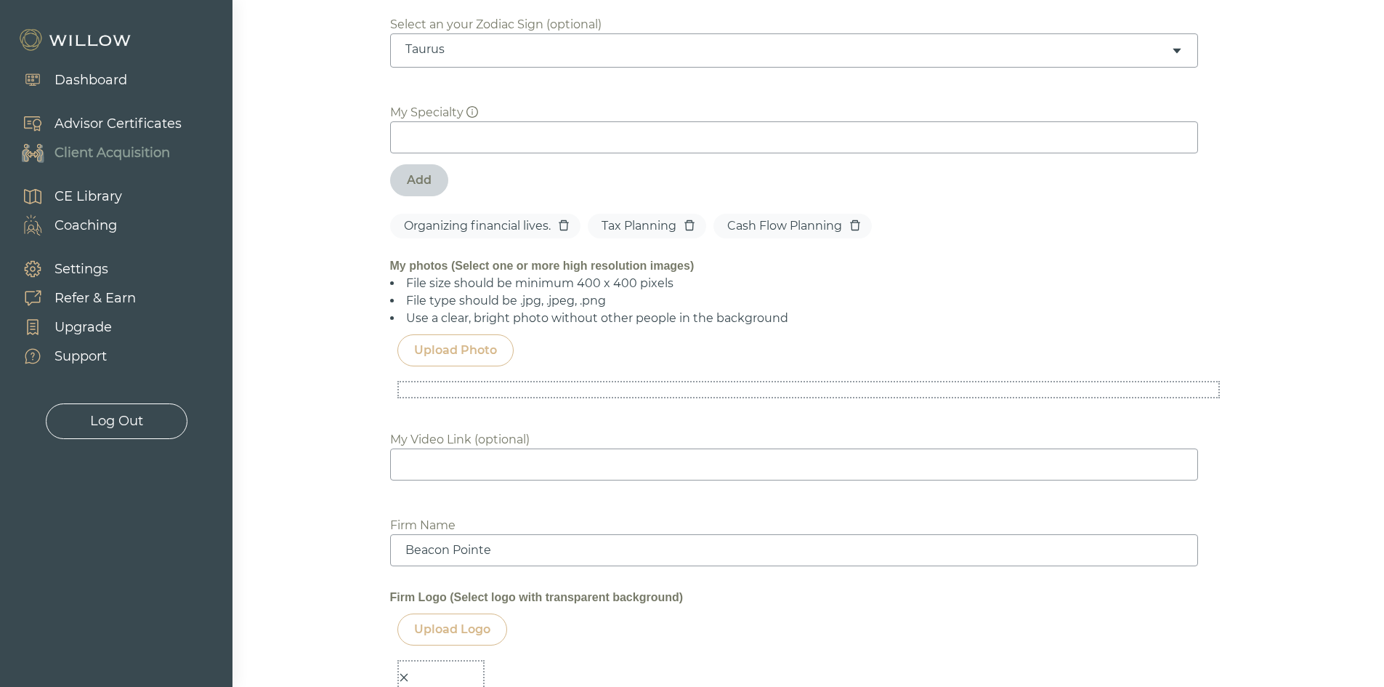
click at [471, 354] on div "Upload Photo" at bounding box center [455, 349] width 83 height 17
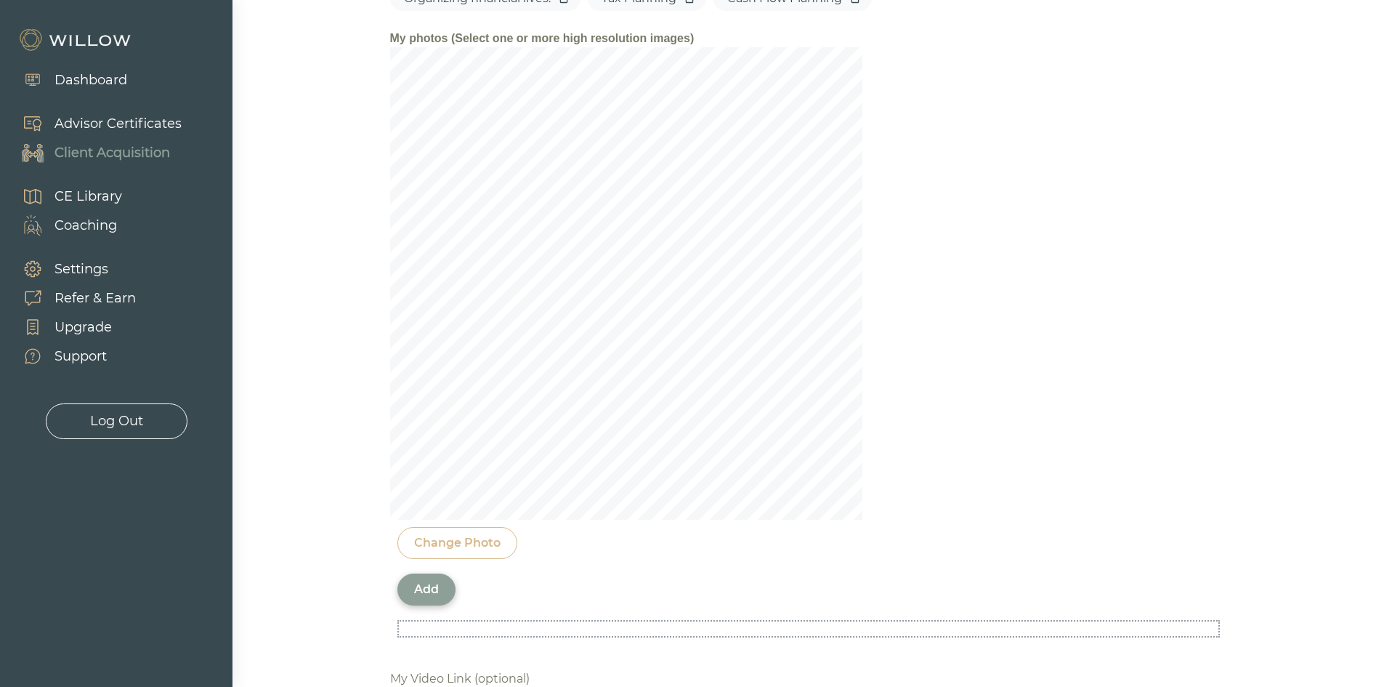
scroll to position [1337, 0]
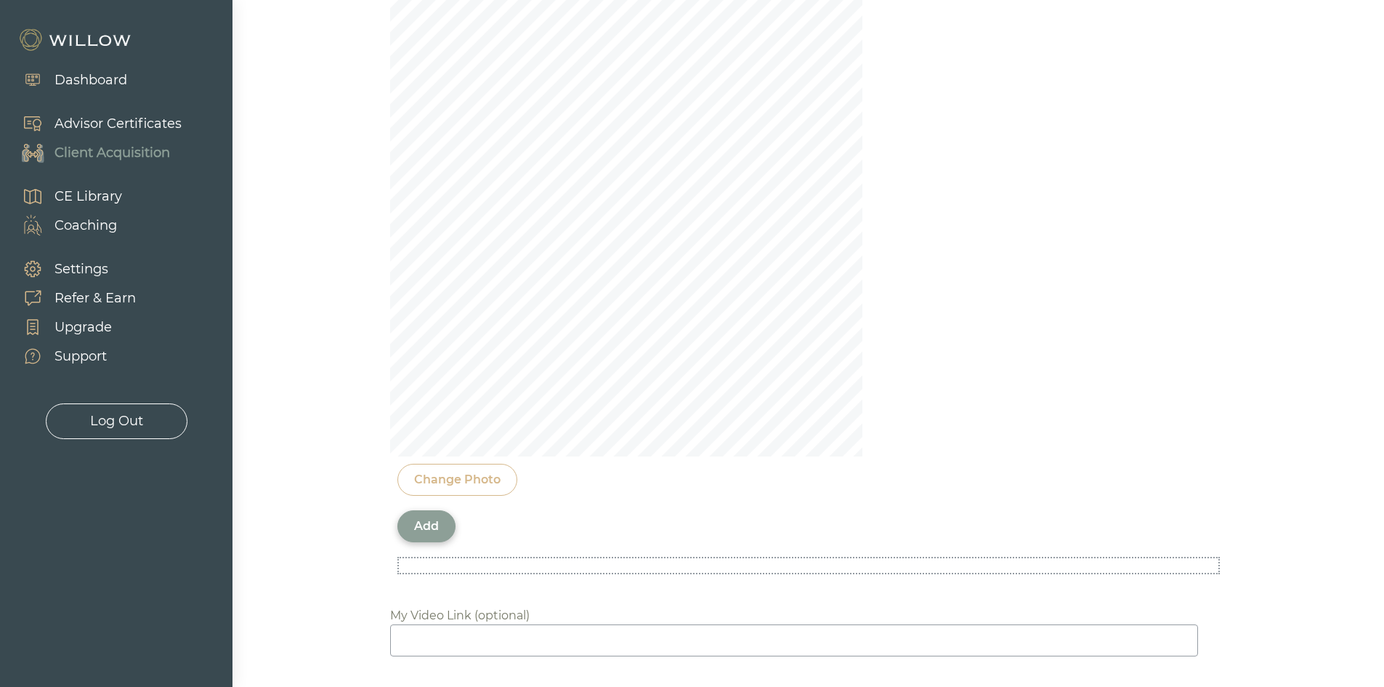
click at [429, 525] on div "Add" at bounding box center [426, 525] width 25 height 17
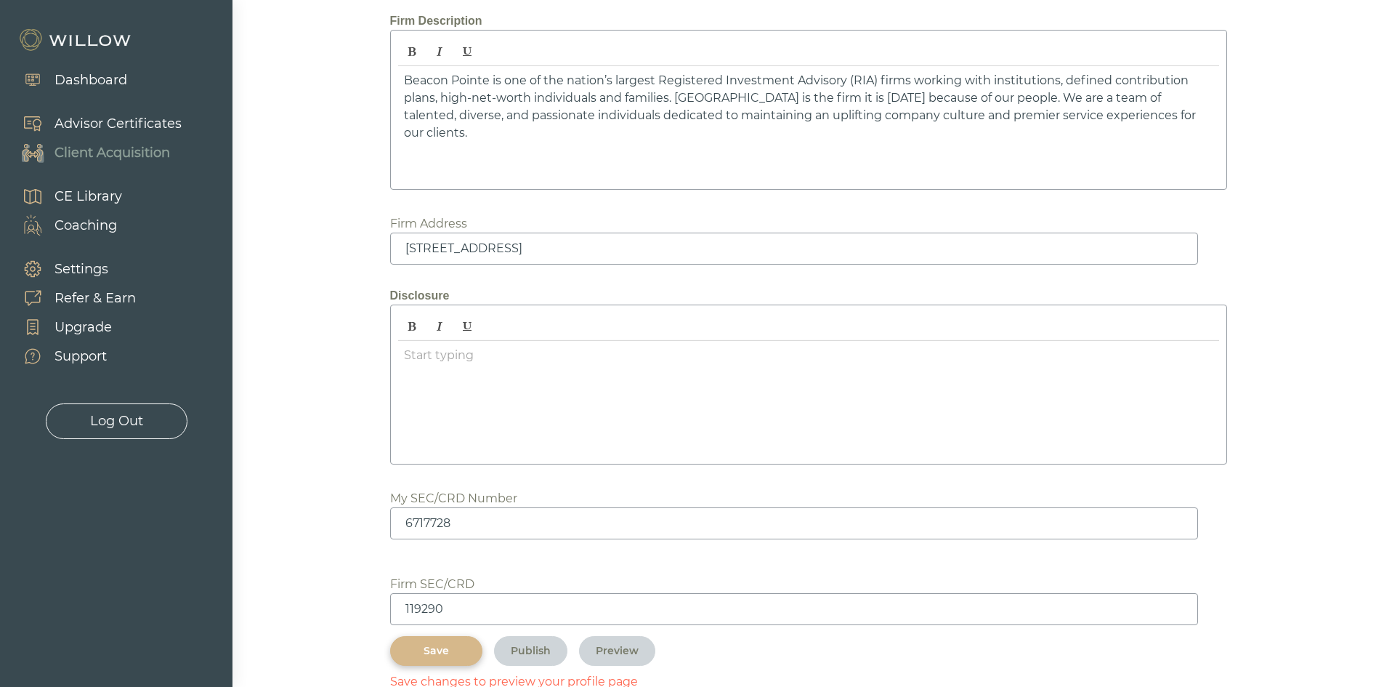
scroll to position [1936, 0]
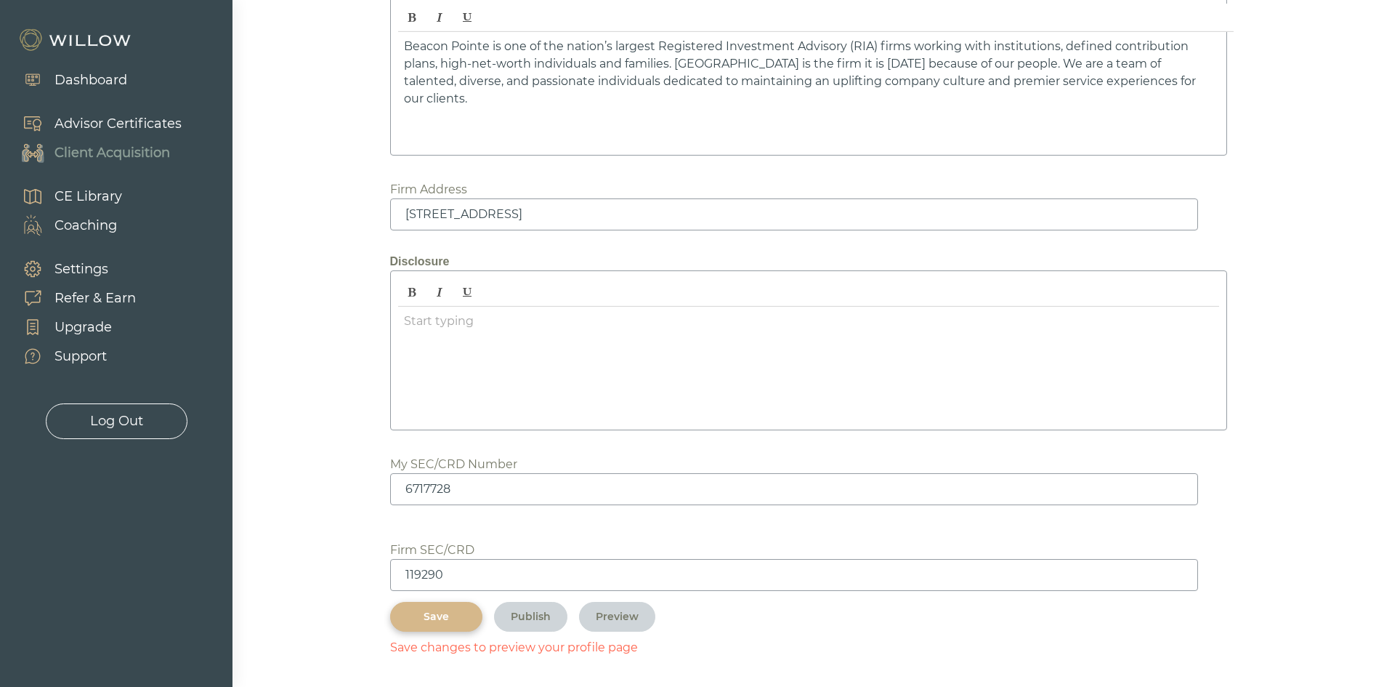
click at [438, 614] on div "Save" at bounding box center [436, 616] width 59 height 15
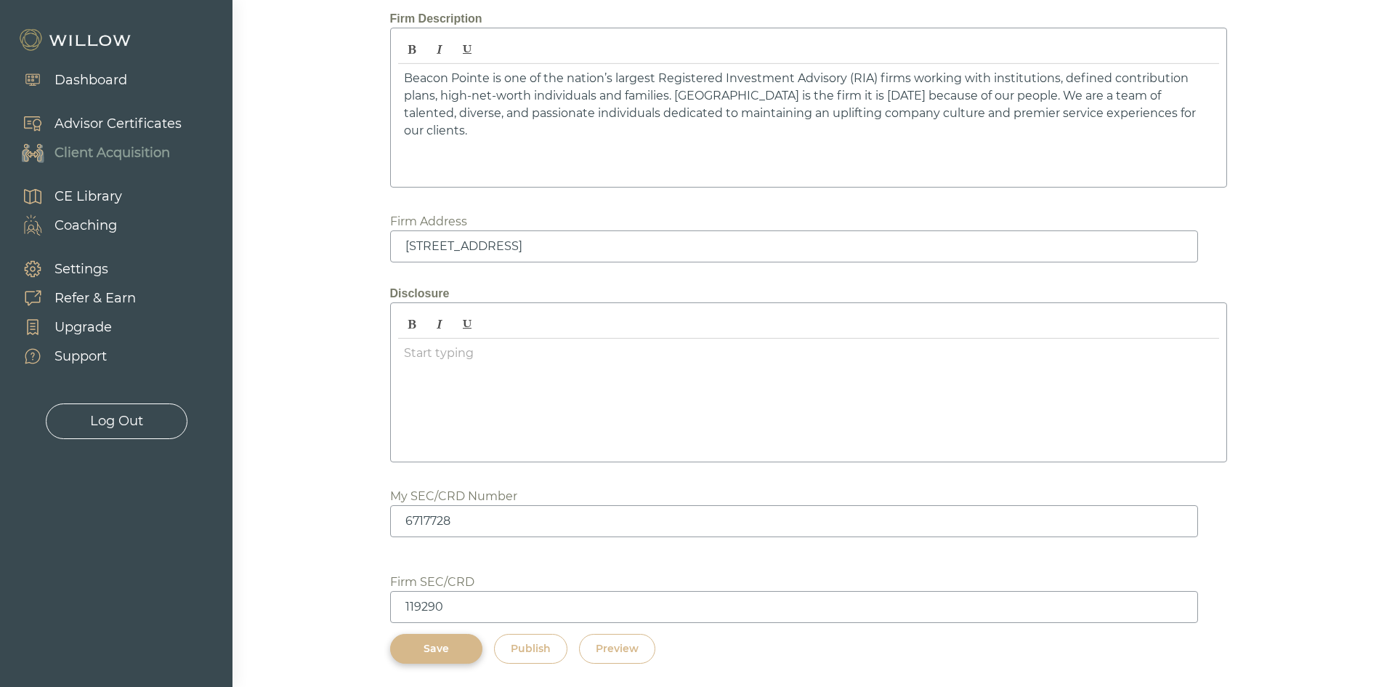
scroll to position [1904, 0]
click at [612, 649] on div "Preview" at bounding box center [617, 648] width 43 height 15
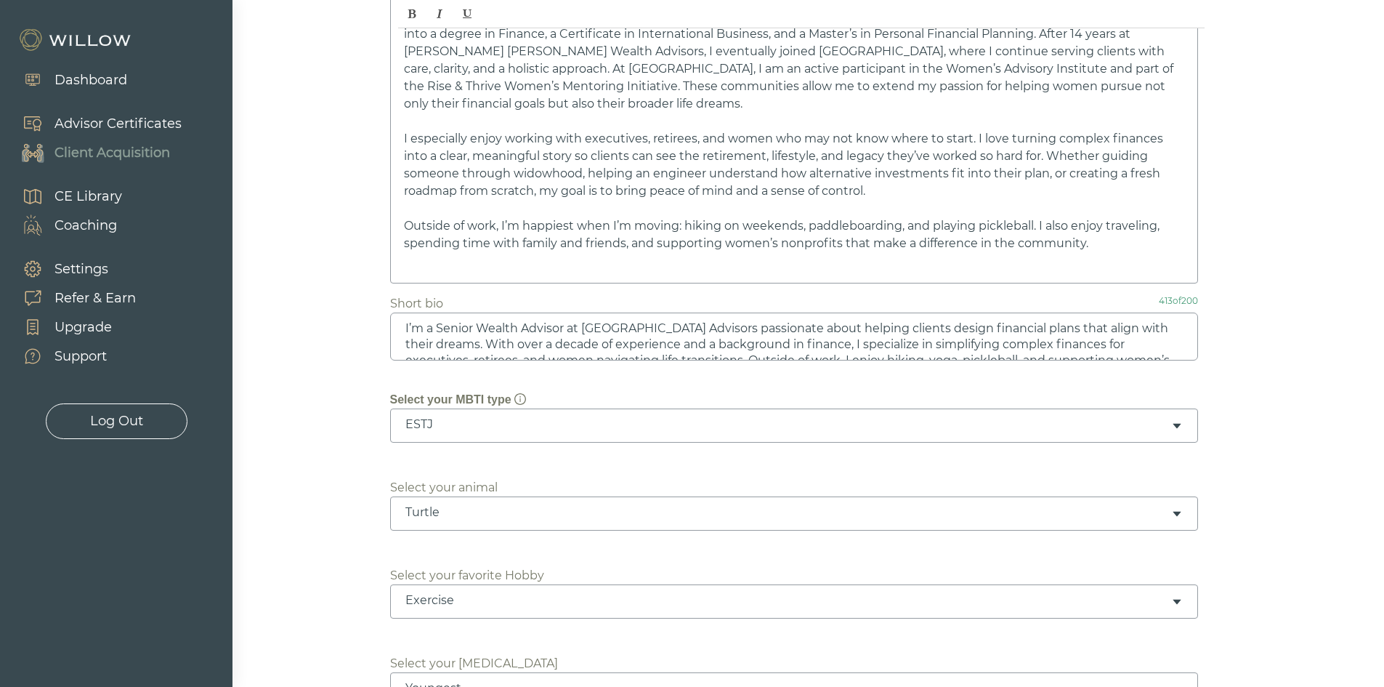
scroll to position [306, 0]
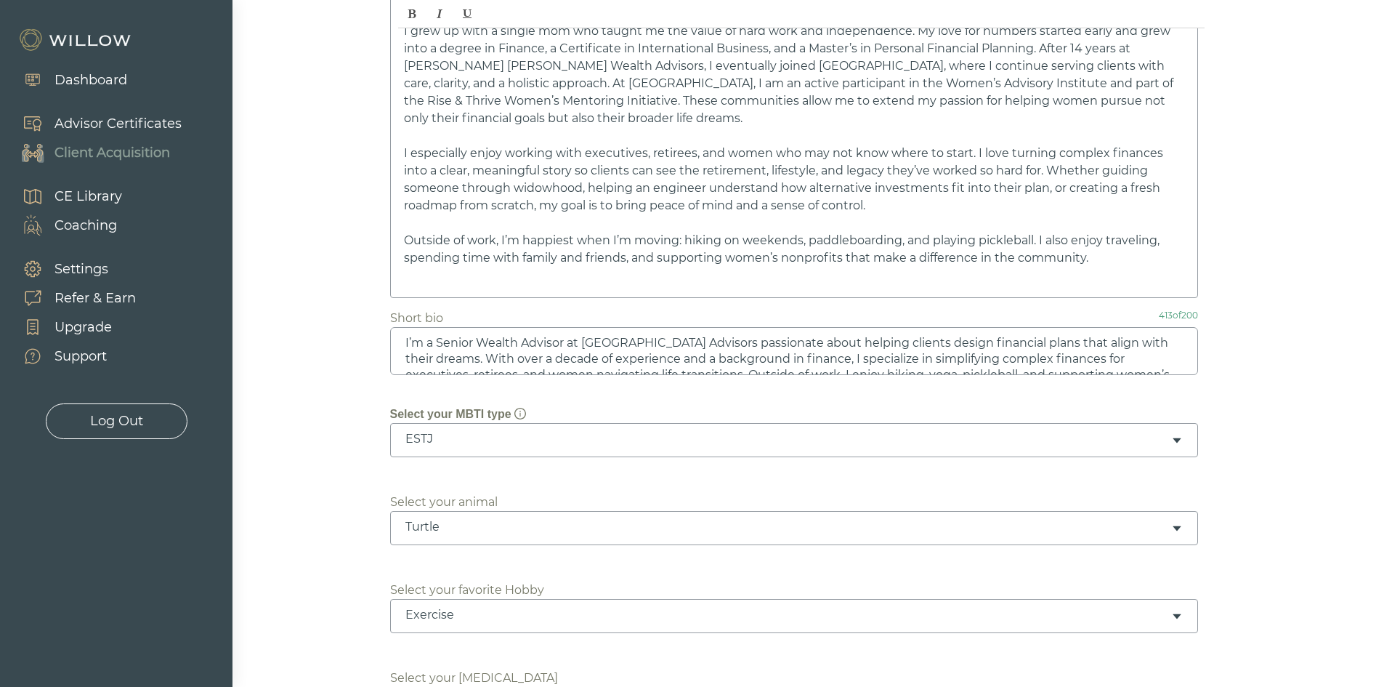
click at [522, 356] on textarea "I’m a Senior Wealth Advisor at [GEOGRAPHIC_DATA] Advisors passionate about help…" at bounding box center [794, 351] width 808 height 48
click at [514, 355] on textarea "I’m a Senior Wealth Advisor at [GEOGRAPHIC_DATA] Advisors passionate about help…" at bounding box center [794, 351] width 808 height 48
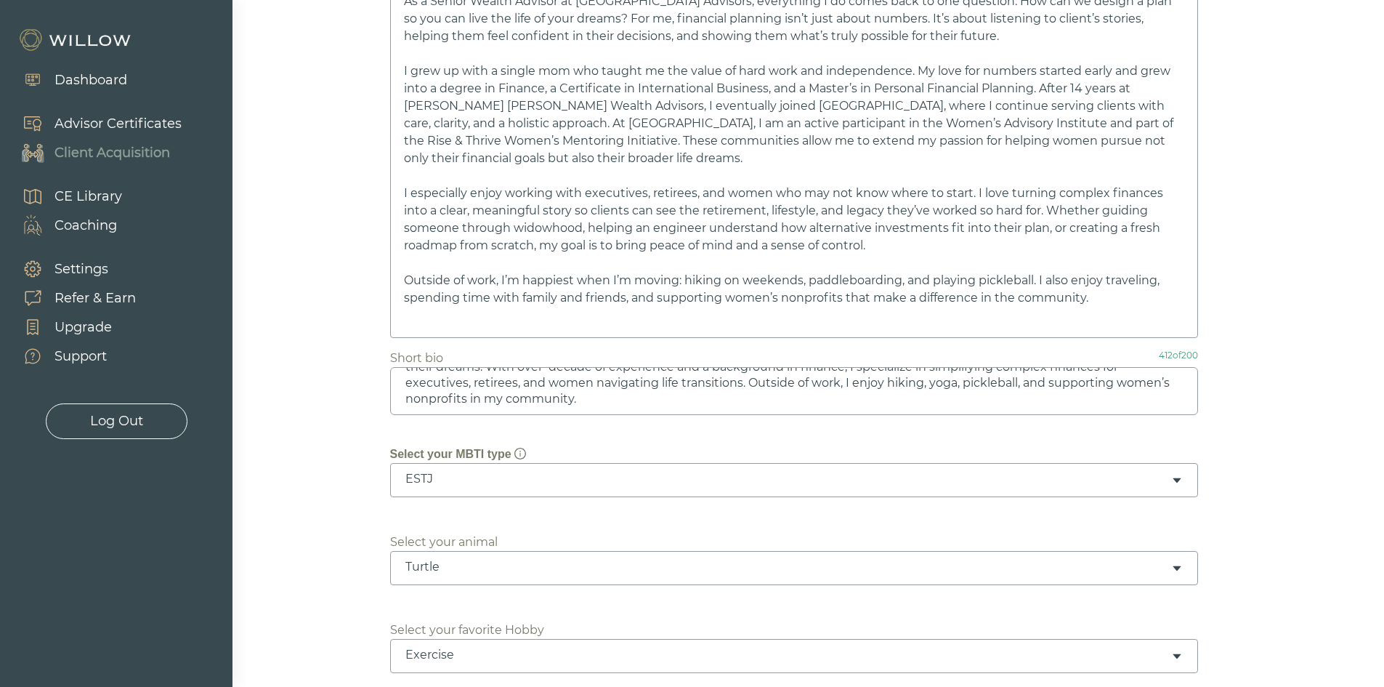
scroll to position [291, 0]
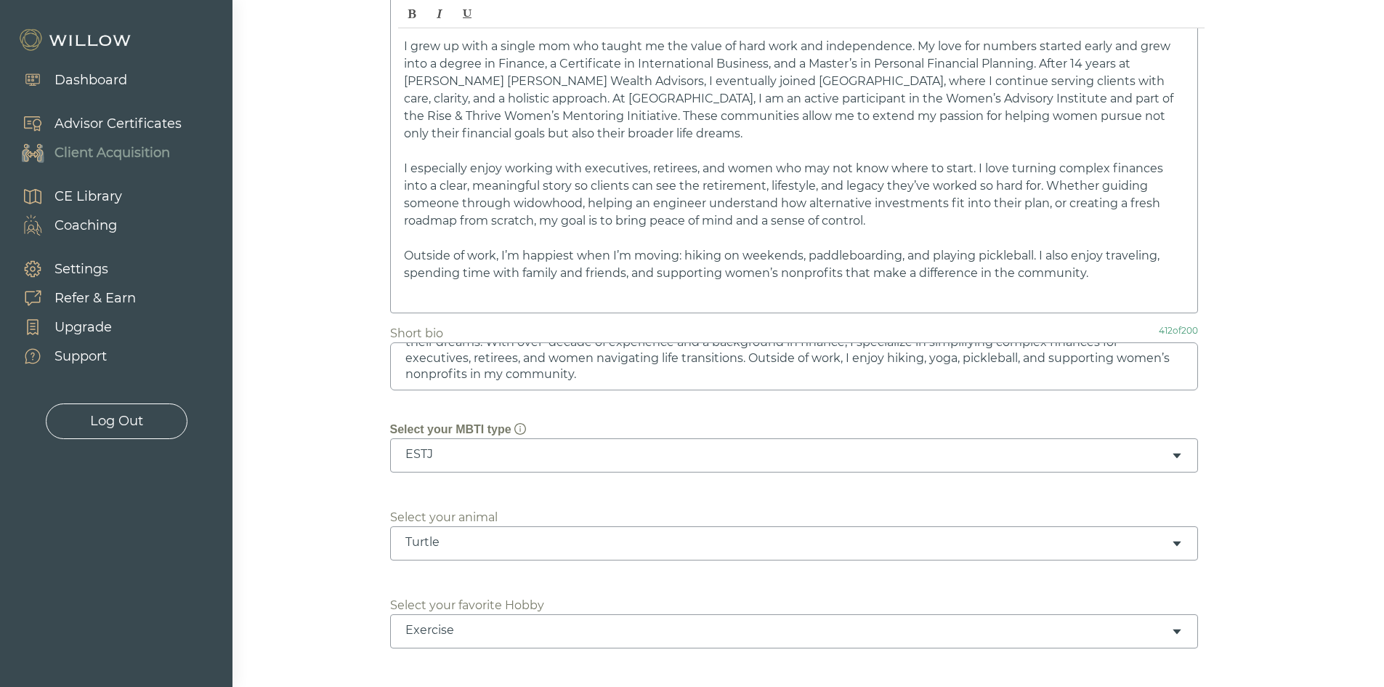
click at [487, 363] on textarea "I’m a Senior Wealth Advisor at [GEOGRAPHIC_DATA] Advisors passionate about help…" at bounding box center [794, 366] width 808 height 48
click at [514, 371] on textarea "I’m a Senior Wealth Advisor at [GEOGRAPHIC_DATA] Advisors passionate about help…" at bounding box center [794, 366] width 808 height 48
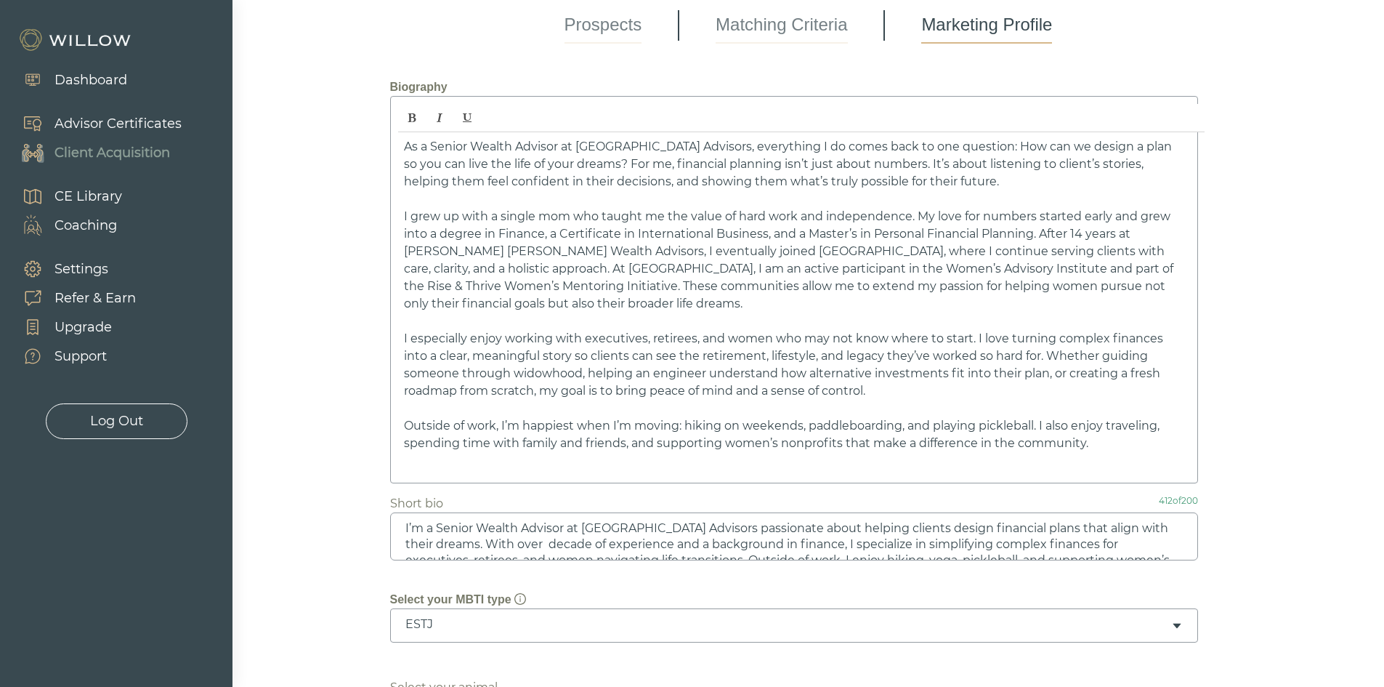
scroll to position [115, 0]
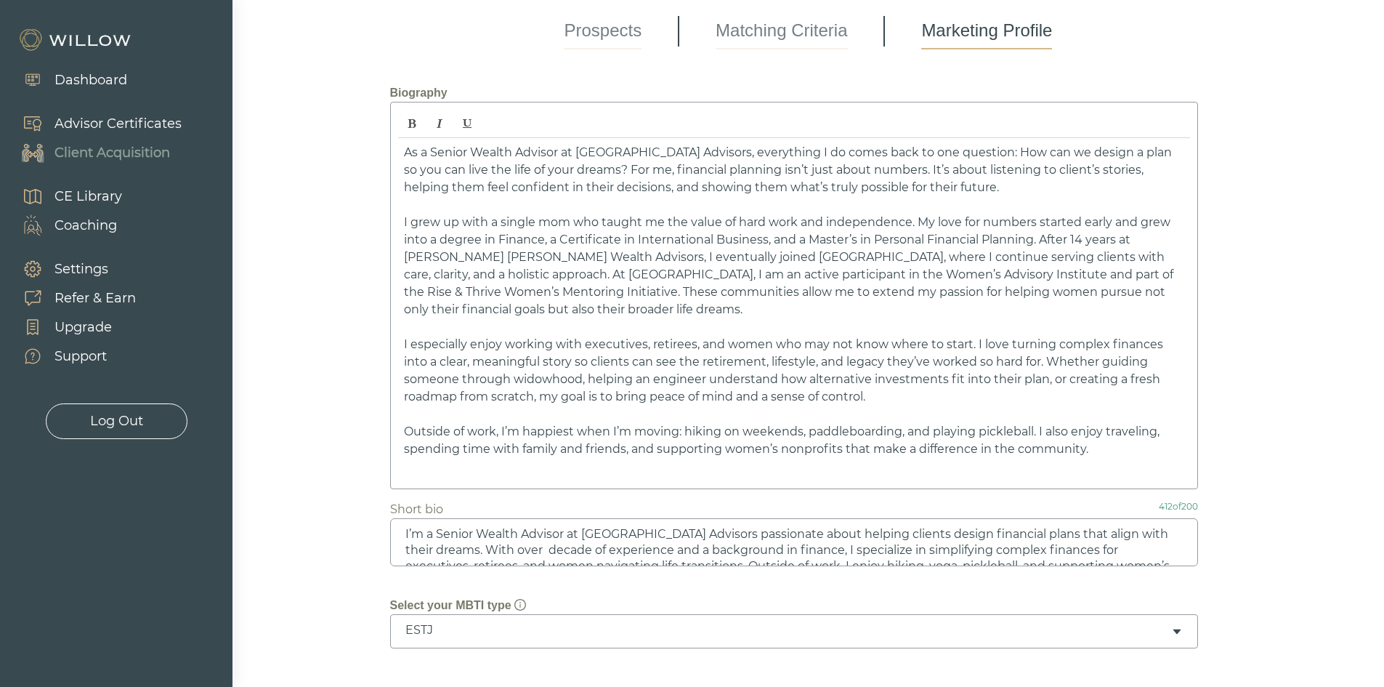
click at [477, 257] on span "I grew up with a single mom who taught me the value of hard work and independen…" at bounding box center [788, 265] width 769 height 101
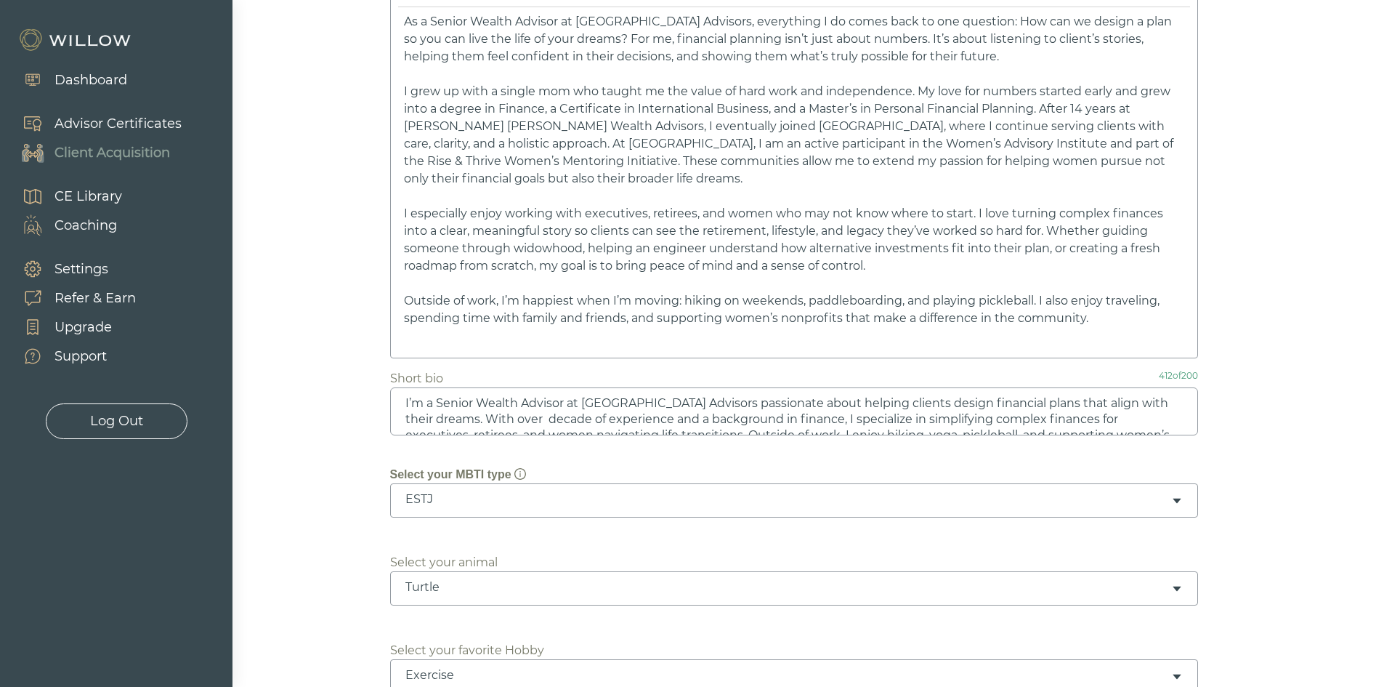
scroll to position [260, 0]
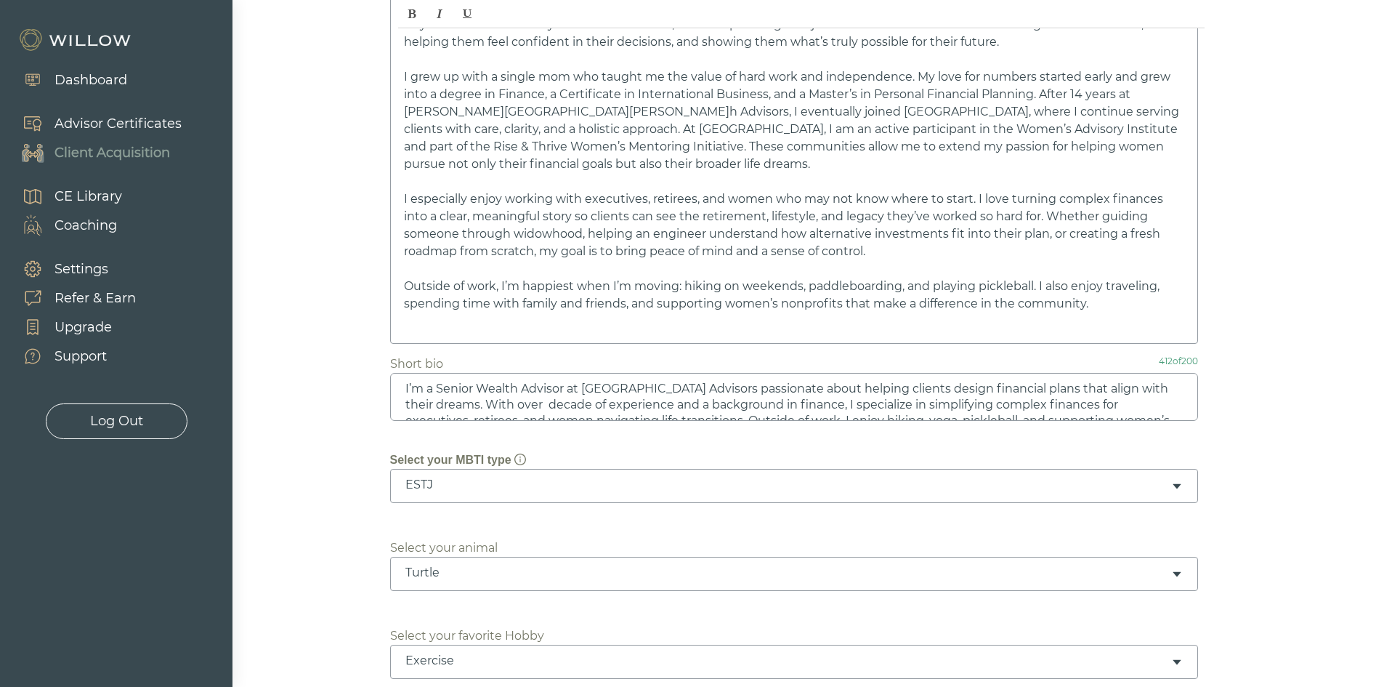
click at [513, 402] on textarea "I’m a Senior Wealth Advisor at [GEOGRAPHIC_DATA] Advisors passionate about help…" at bounding box center [794, 397] width 808 height 48
click at [517, 404] on textarea "I’m a Senior Wealth Advisor at [GEOGRAPHIC_DATA] Advisors passionate about help…" at bounding box center [794, 397] width 808 height 48
drag, startPoint x: 517, startPoint y: 404, endPoint x: 509, endPoint y: 403, distance: 8.0
click at [509, 403] on textarea "I’m a Senior Wealth Advisor at [GEOGRAPHIC_DATA] Advisors passionate about help…" at bounding box center [794, 397] width 808 height 48
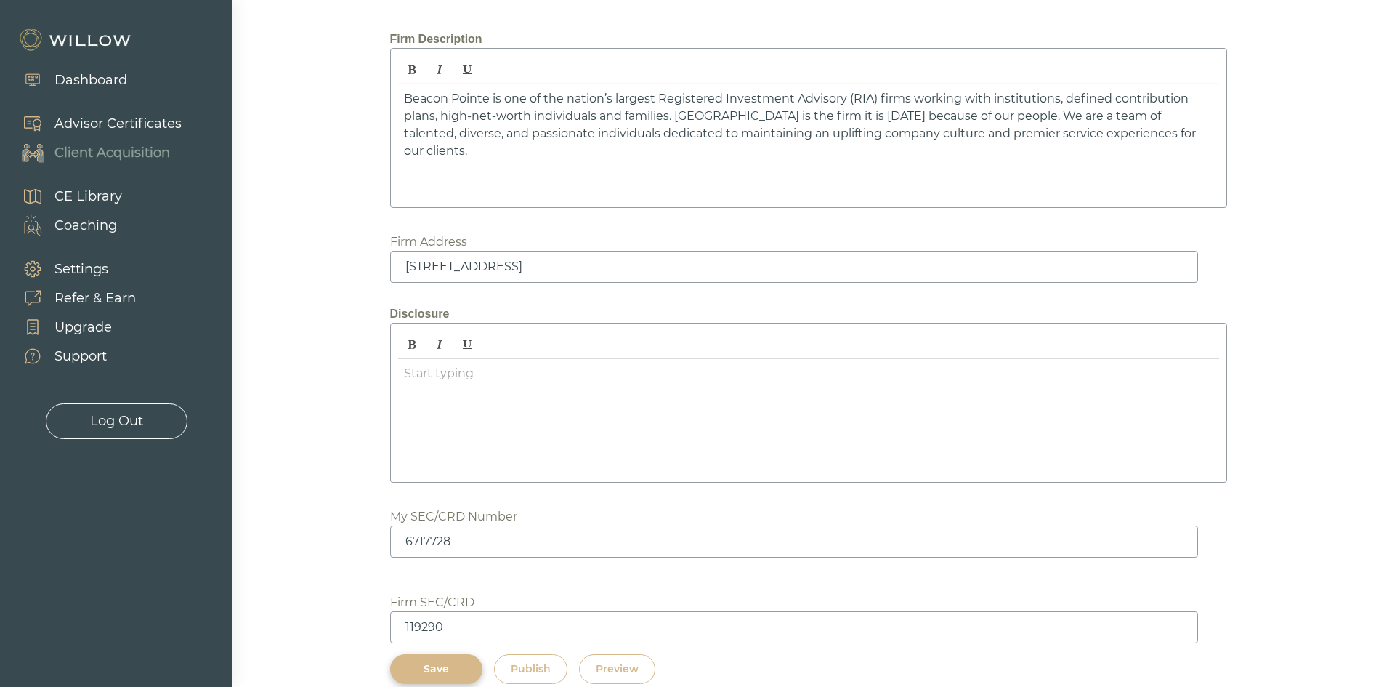
scroll to position [1904, 0]
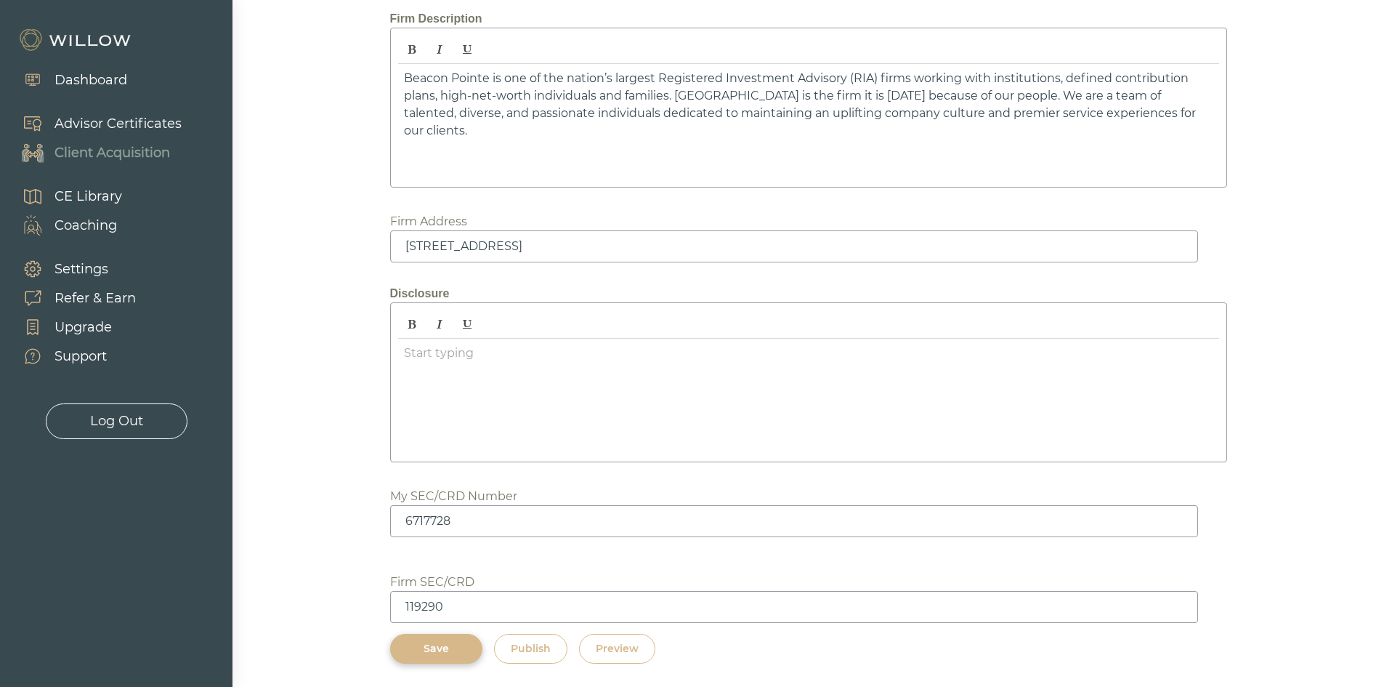
type textarea "I’m a Senior Wealth Advisor at [GEOGRAPHIC_DATA] Advisors passionate about help…"
click at [628, 652] on div "Preview" at bounding box center [617, 648] width 43 height 15
click at [539, 652] on div "Publish" at bounding box center [531, 648] width 40 height 15
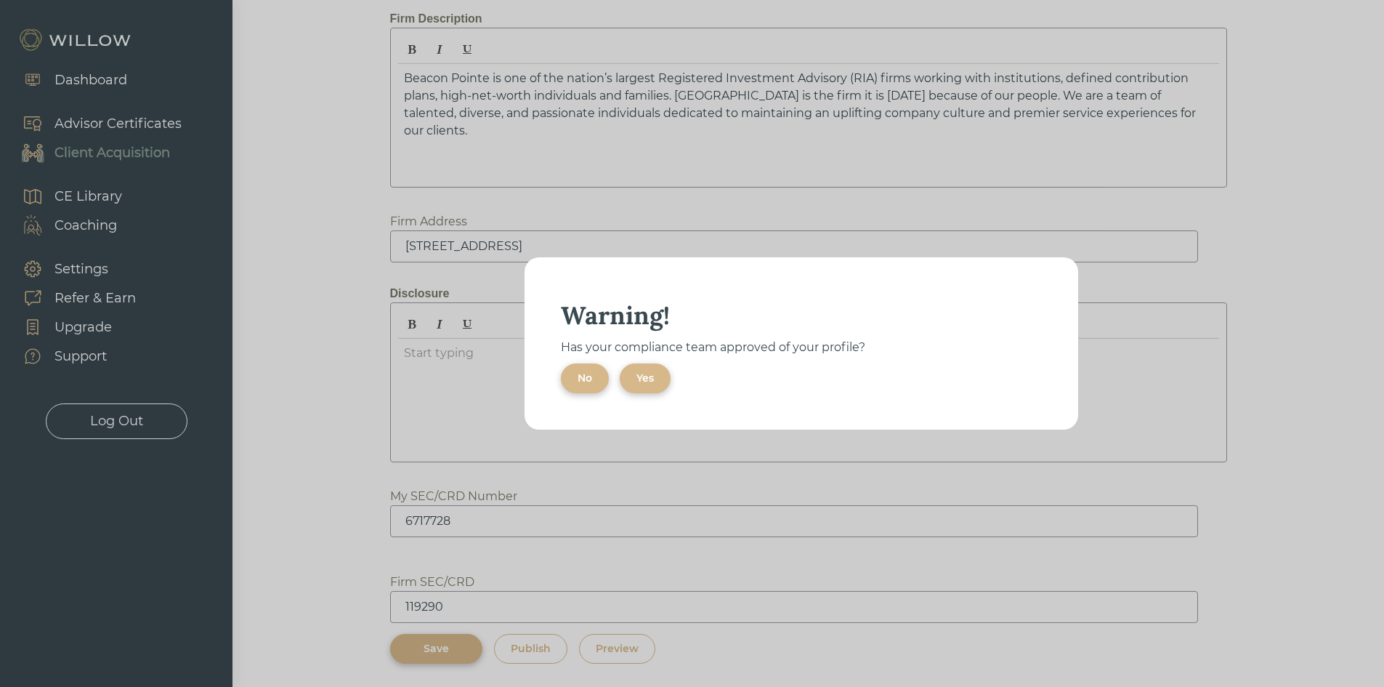
click at [641, 373] on div "Yes" at bounding box center [644, 378] width 17 height 15
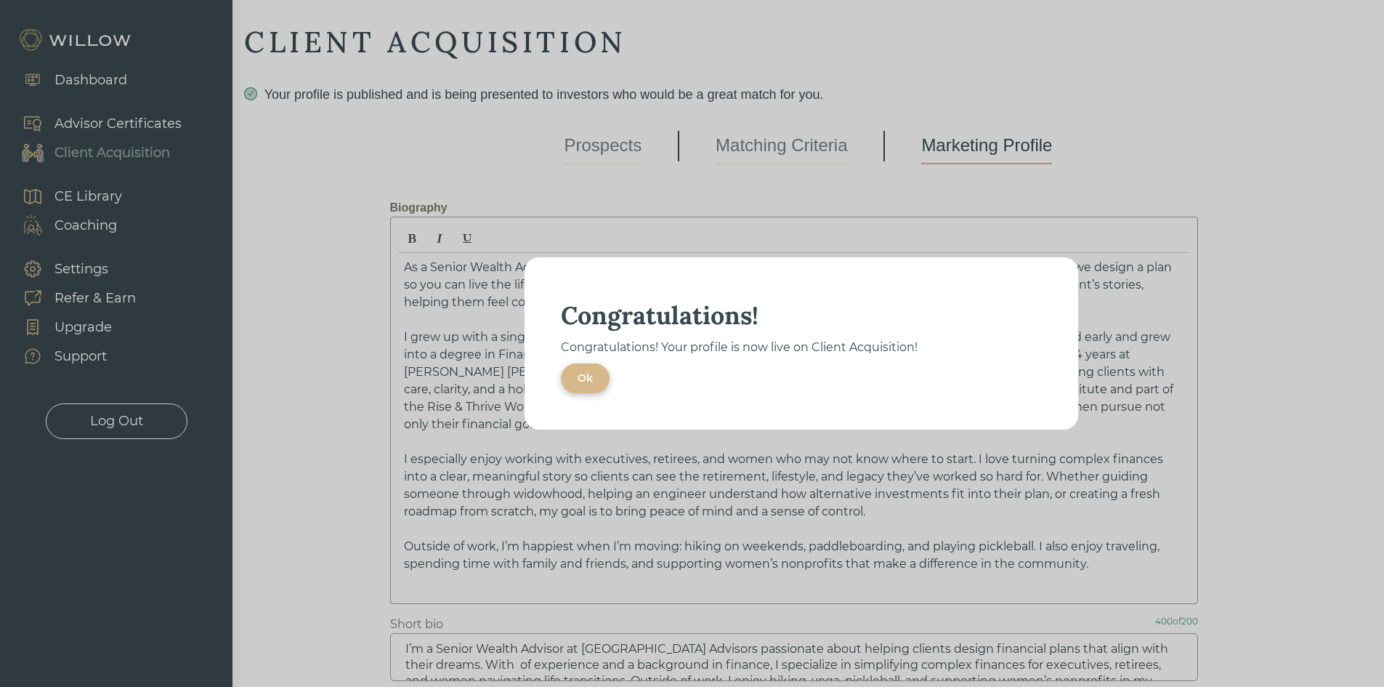
click at [596, 381] on button "Ok" at bounding box center [585, 378] width 49 height 30
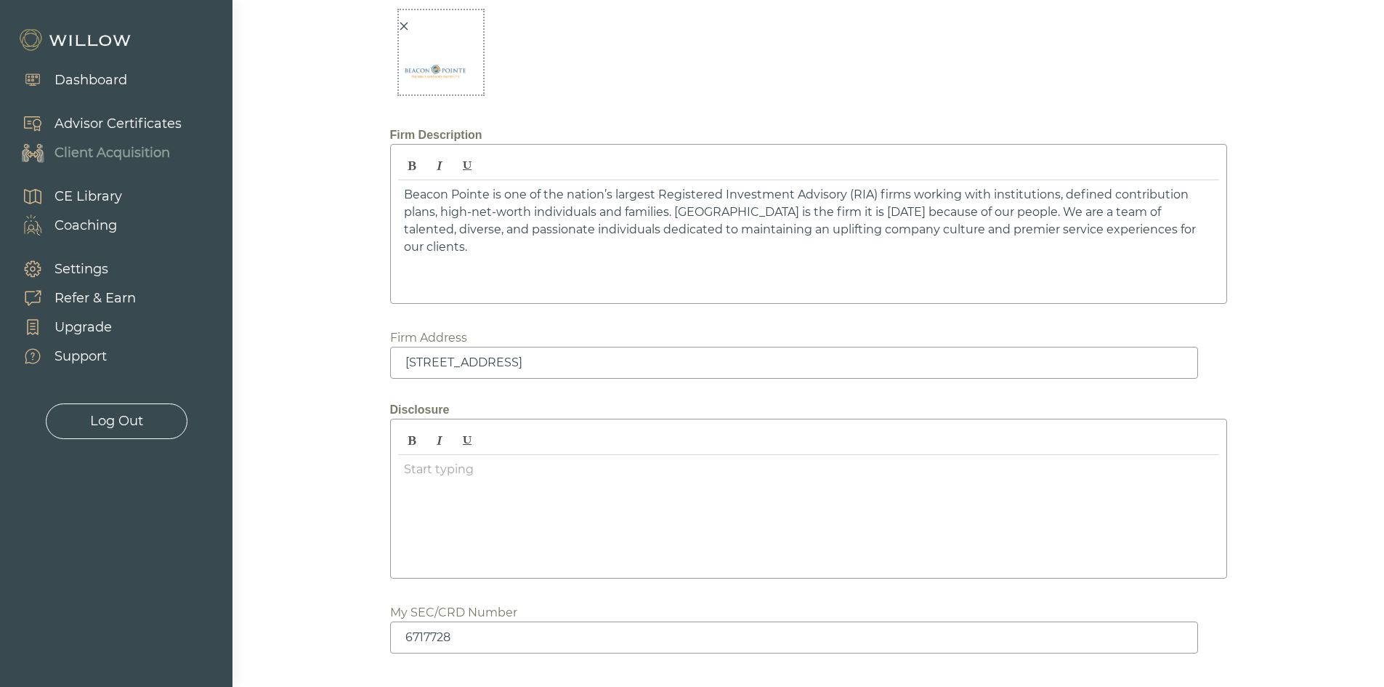
scroll to position [1904, 0]
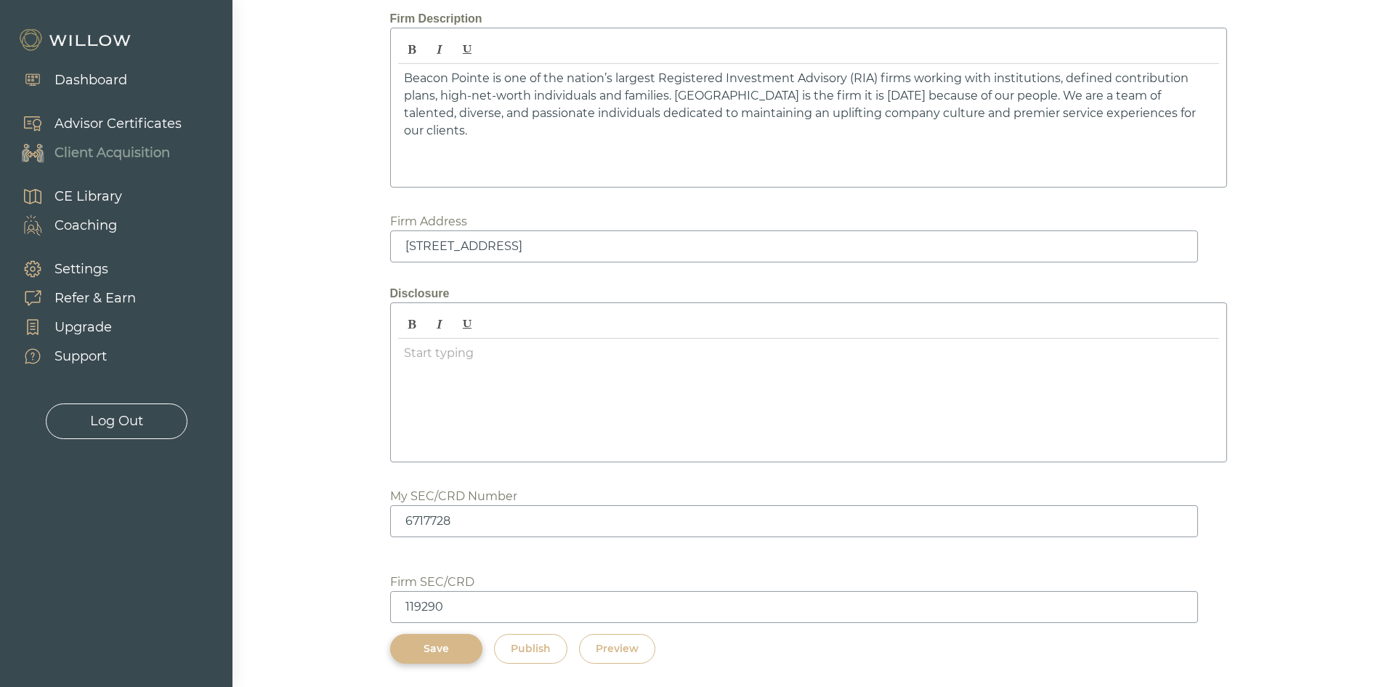
click at [625, 645] on div "Preview" at bounding box center [617, 648] width 43 height 15
click at [75, 80] on div "Dashboard" at bounding box center [90, 80] width 73 height 20
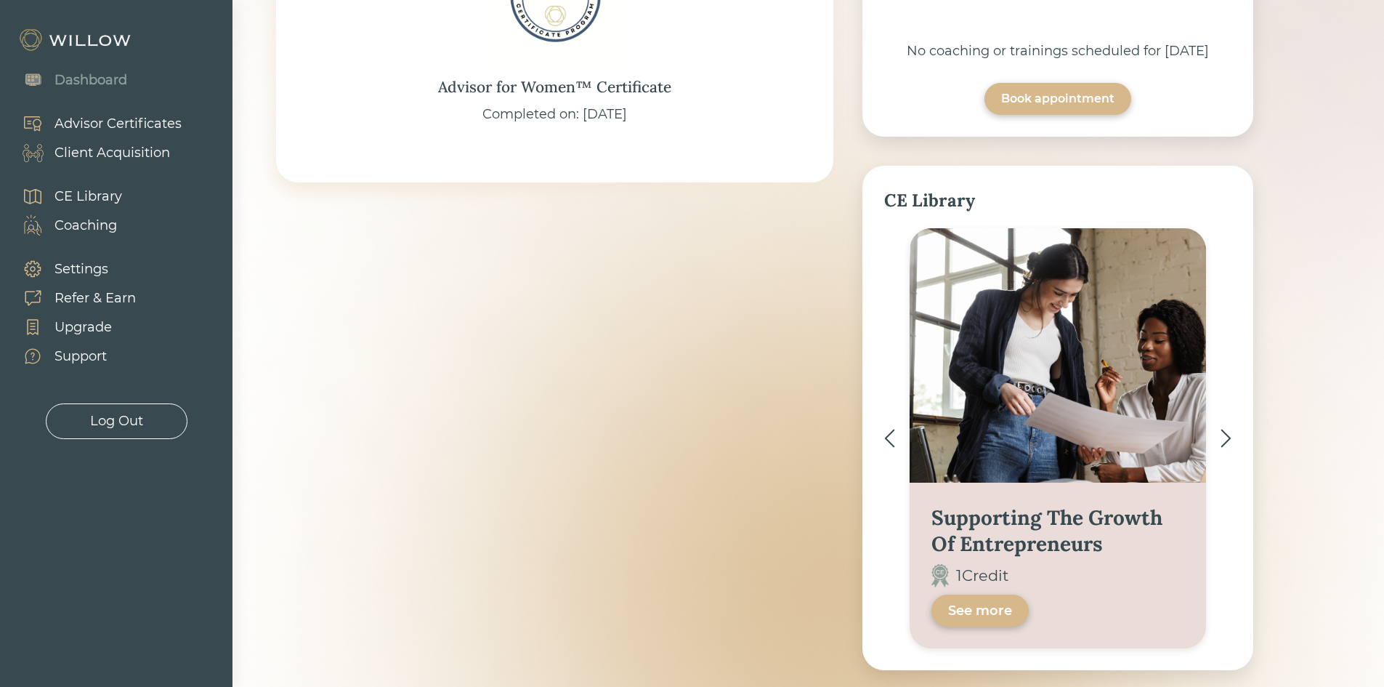
scroll to position [363, 0]
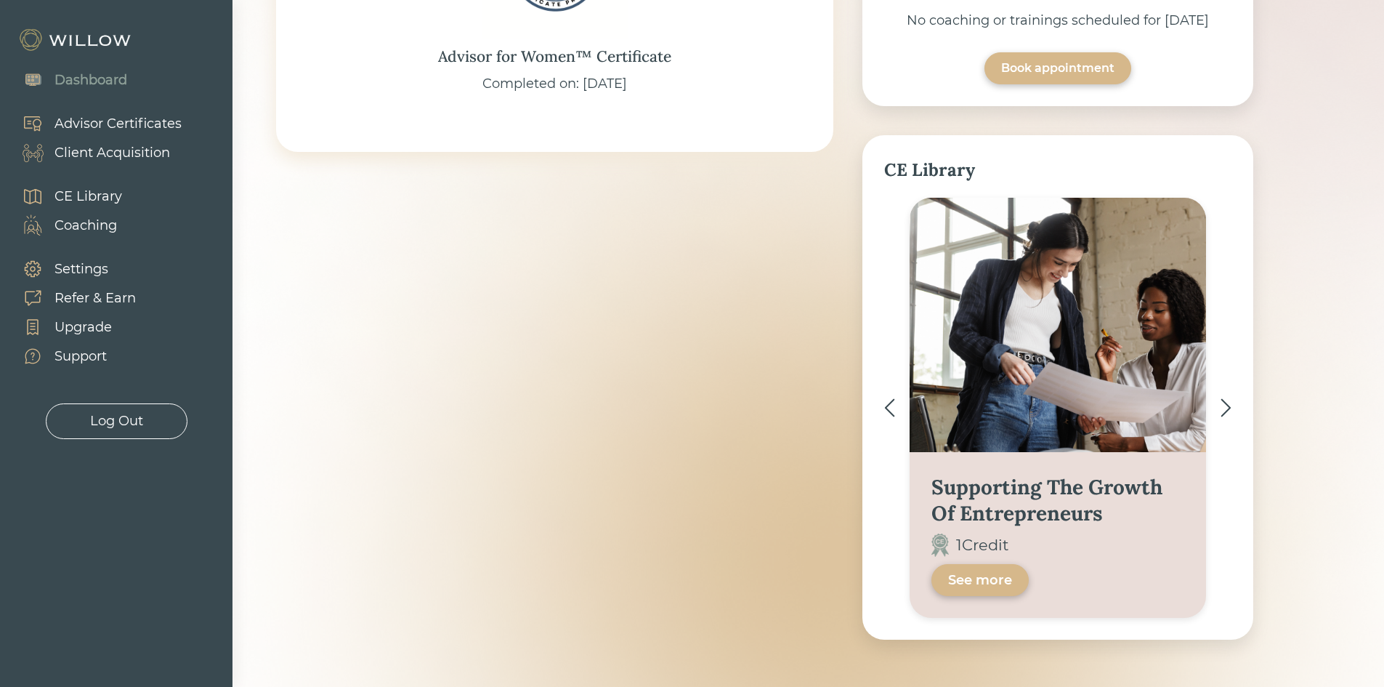
click at [121, 154] on div "Client Acquisition" at bounding box center [112, 153] width 116 height 20
